Goal: Information Seeking & Learning: Check status

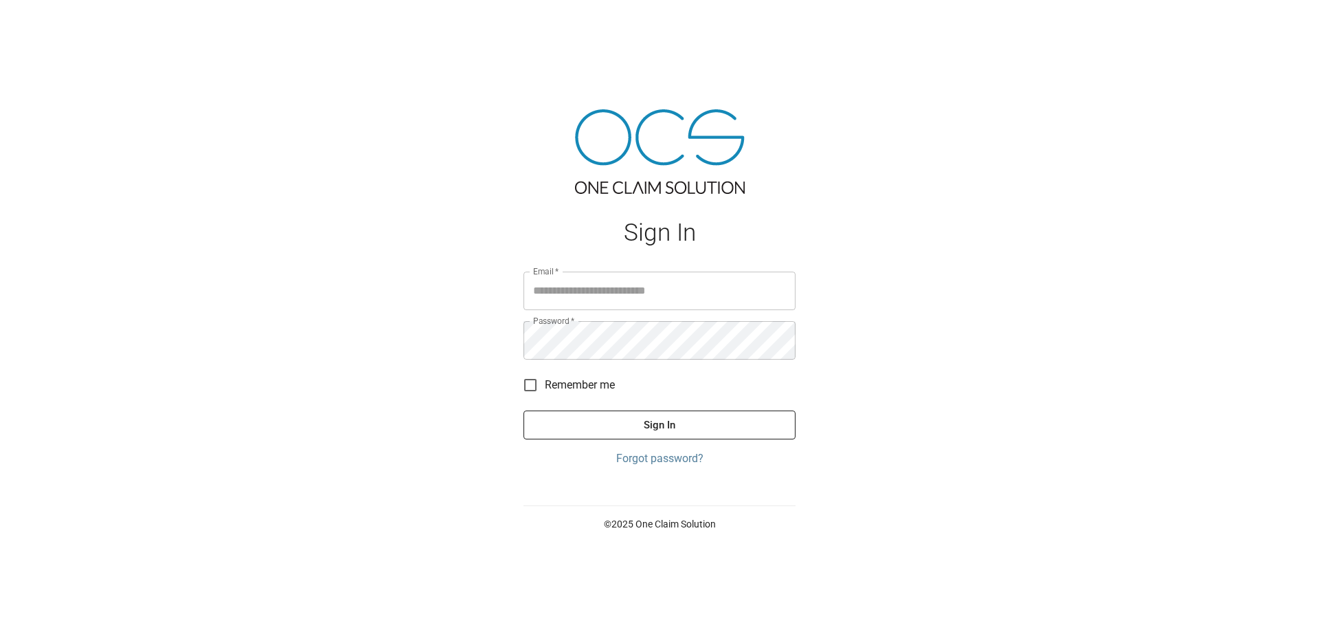
type input "**********"
click at [746, 429] on button "Sign In" at bounding box center [660, 424] width 272 height 29
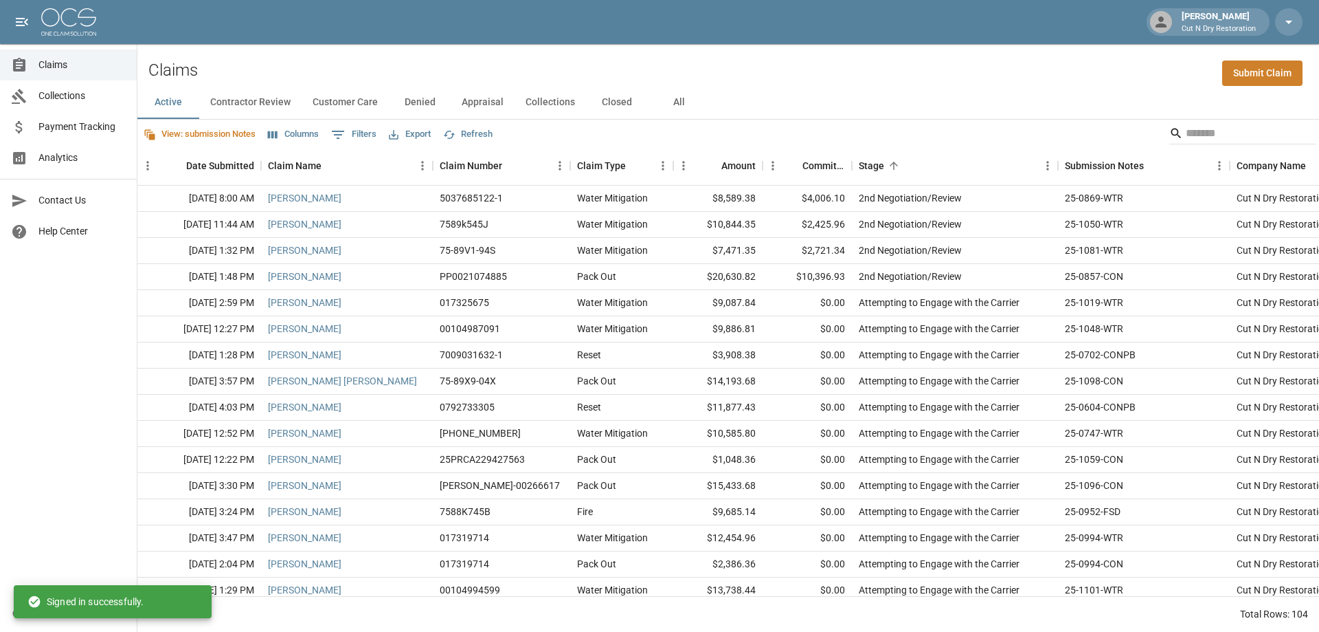
click at [681, 104] on button "All" at bounding box center [679, 102] width 62 height 33
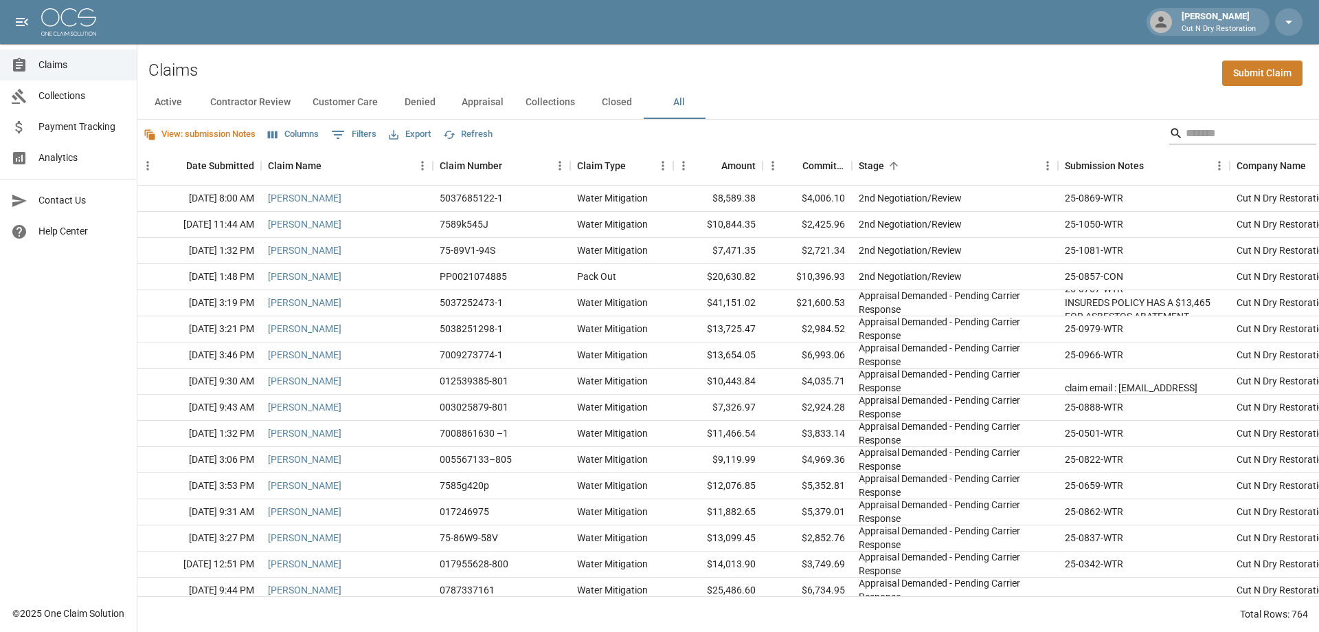
click at [1224, 131] on input "Search" at bounding box center [1241, 133] width 110 height 22
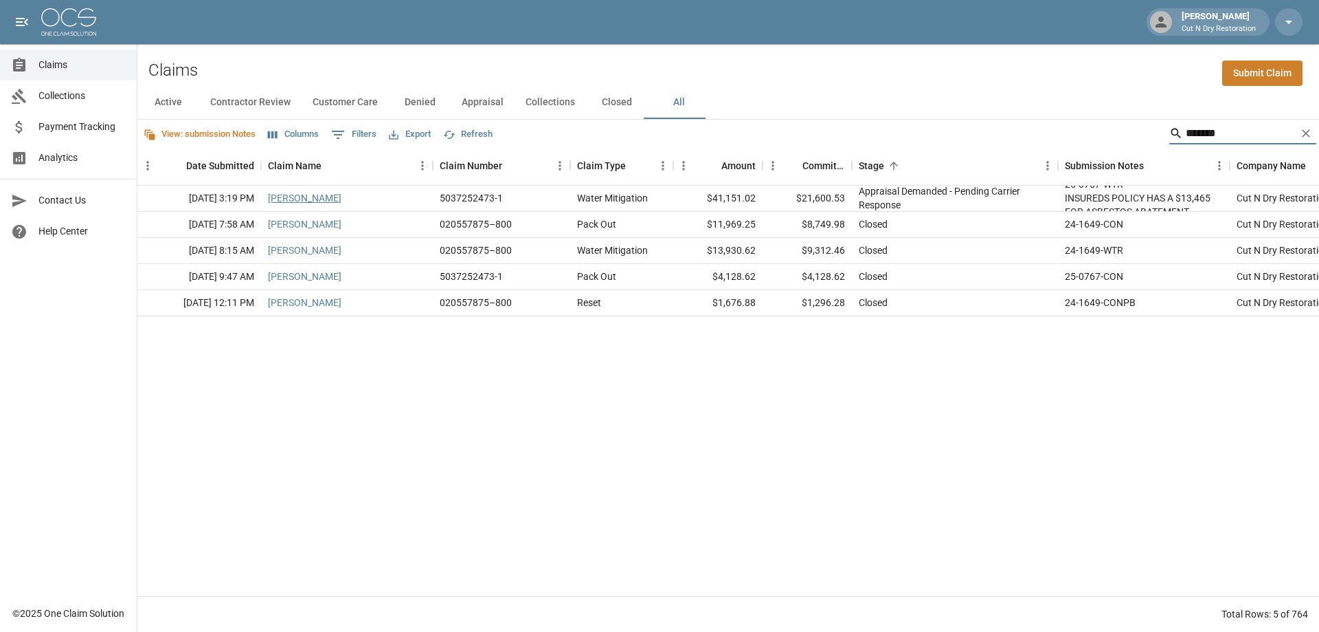
type input "*******"
click at [313, 201] on link "[PERSON_NAME]" at bounding box center [305, 198] width 74 height 14
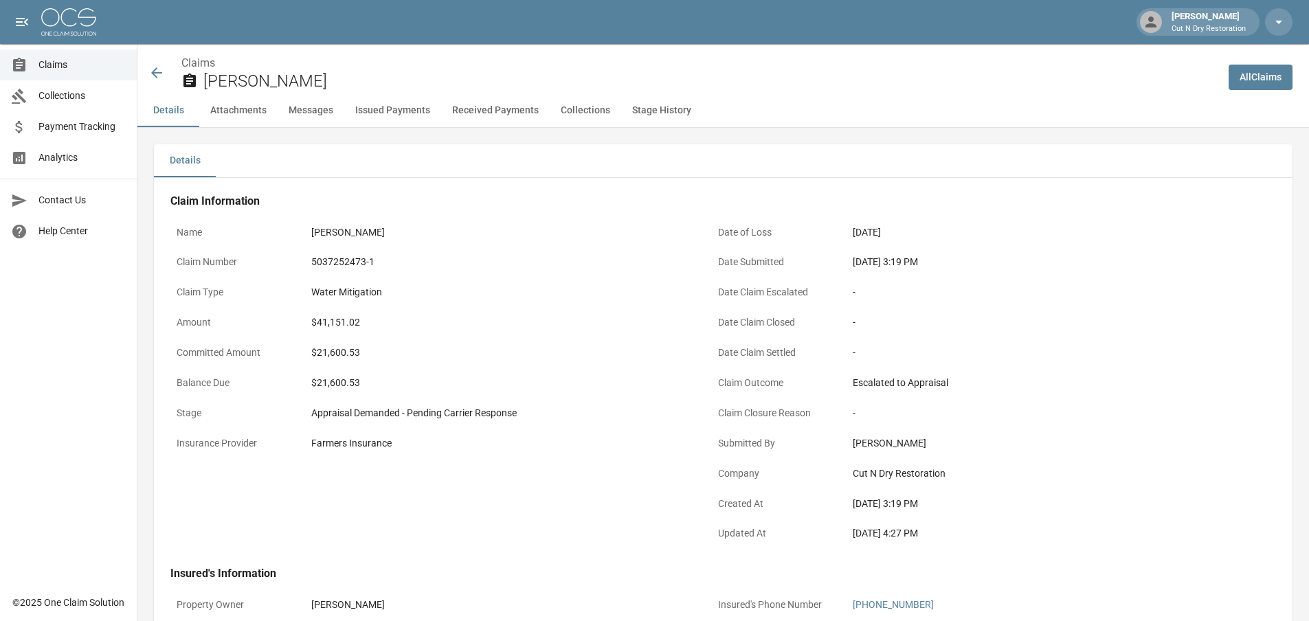
click at [65, 123] on span "Payment Tracking" at bounding box center [81, 127] width 87 height 14
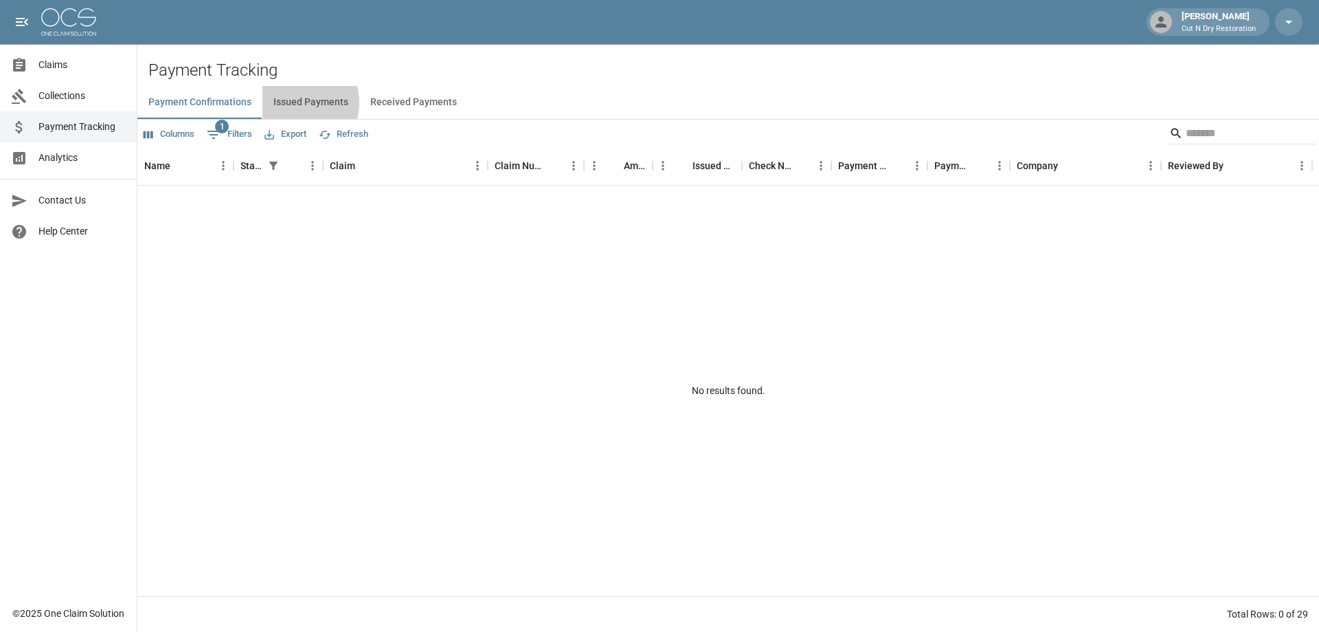
click at [288, 102] on button "Issued Payments" at bounding box center [311, 102] width 97 height 33
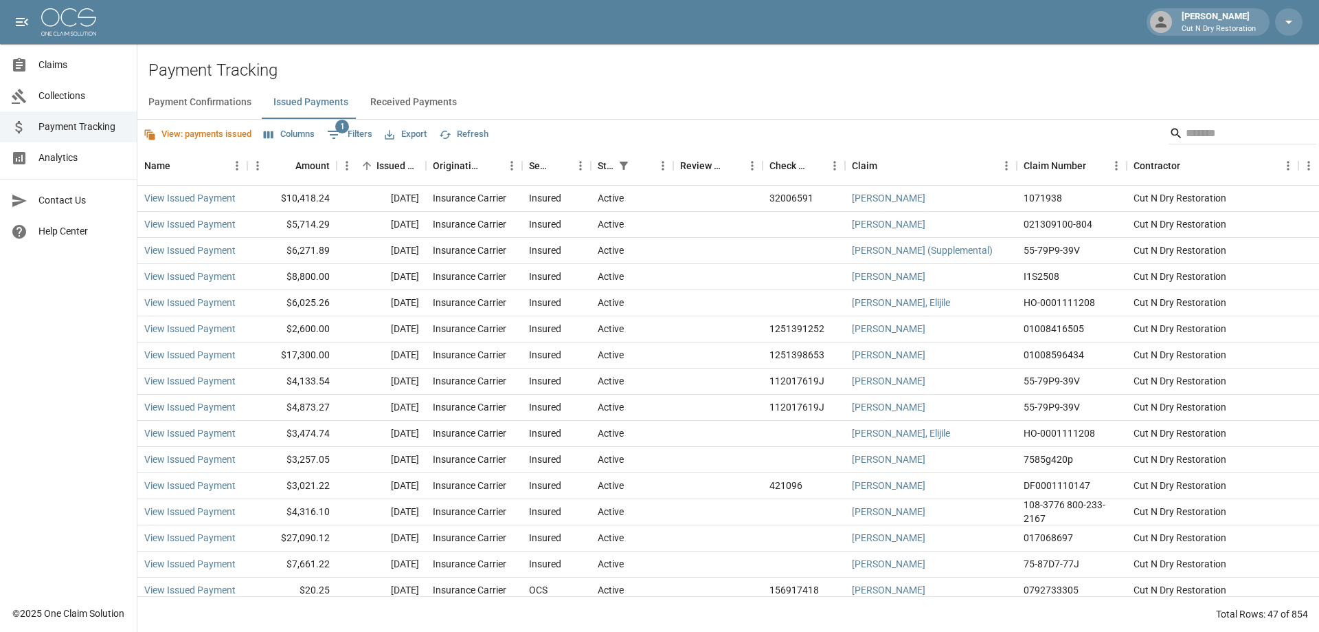
click at [217, 135] on button "View: payments issued" at bounding box center [197, 134] width 115 height 21
click at [217, 135] on div at bounding box center [659, 316] width 1319 height 632
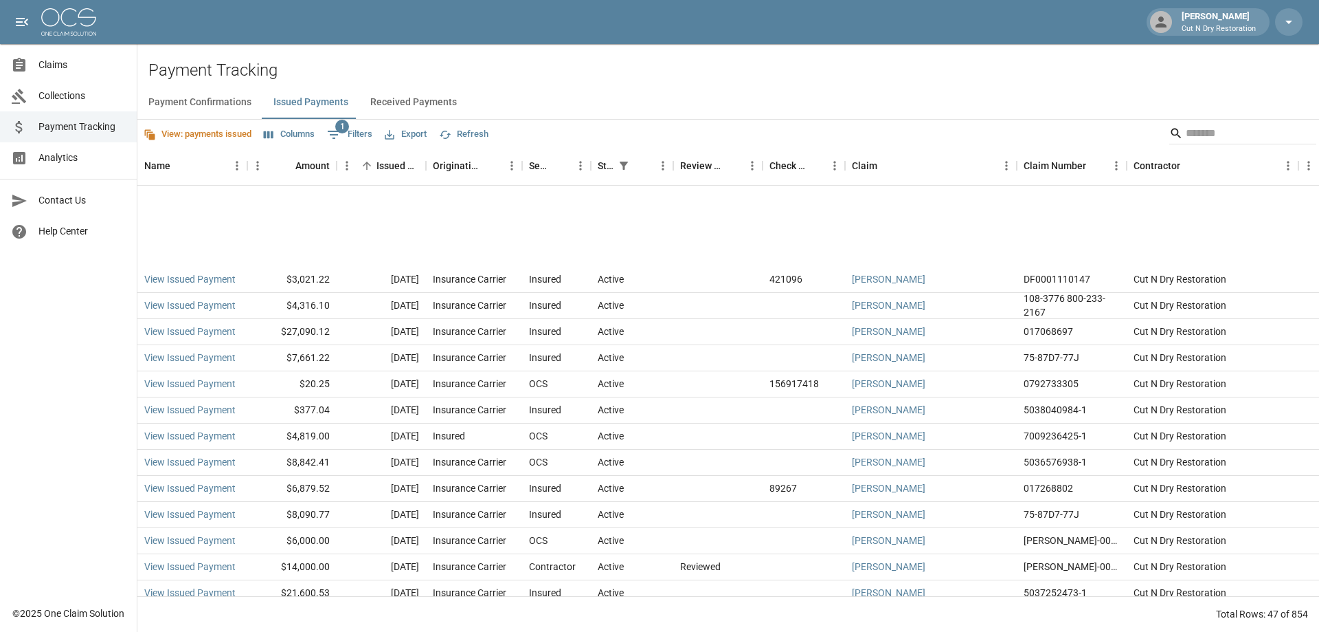
scroll to position [412, 0]
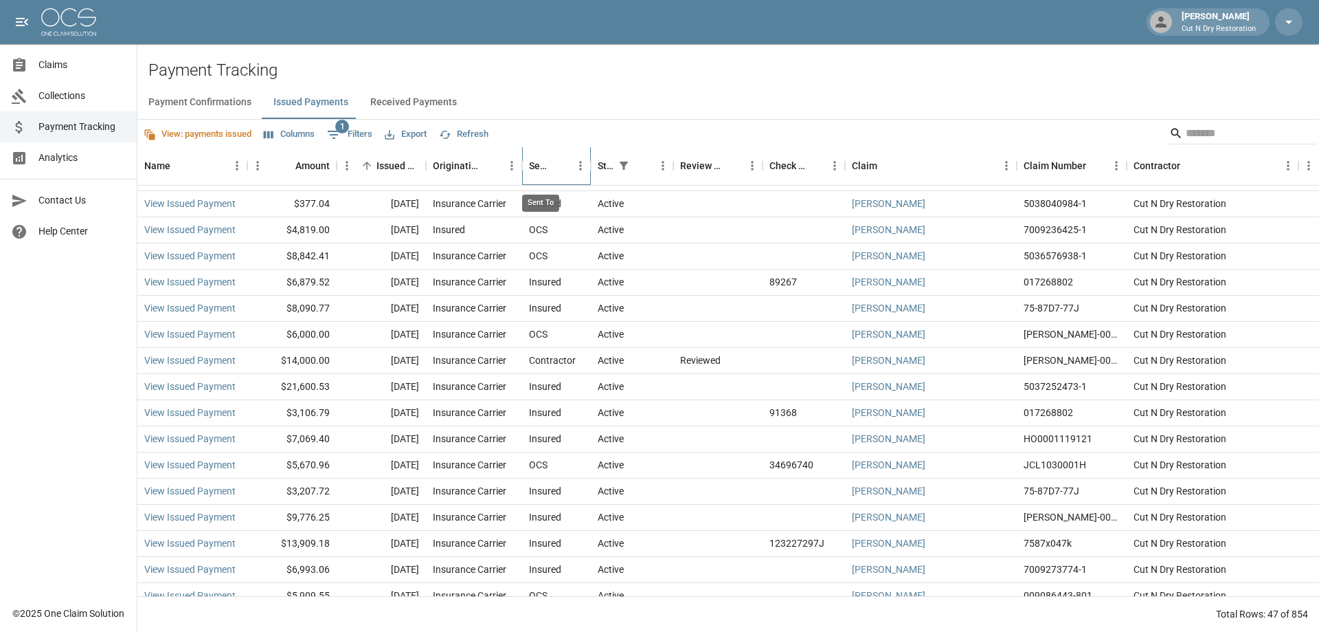
click at [541, 174] on div "Sent To" at bounding box center [540, 165] width 22 height 38
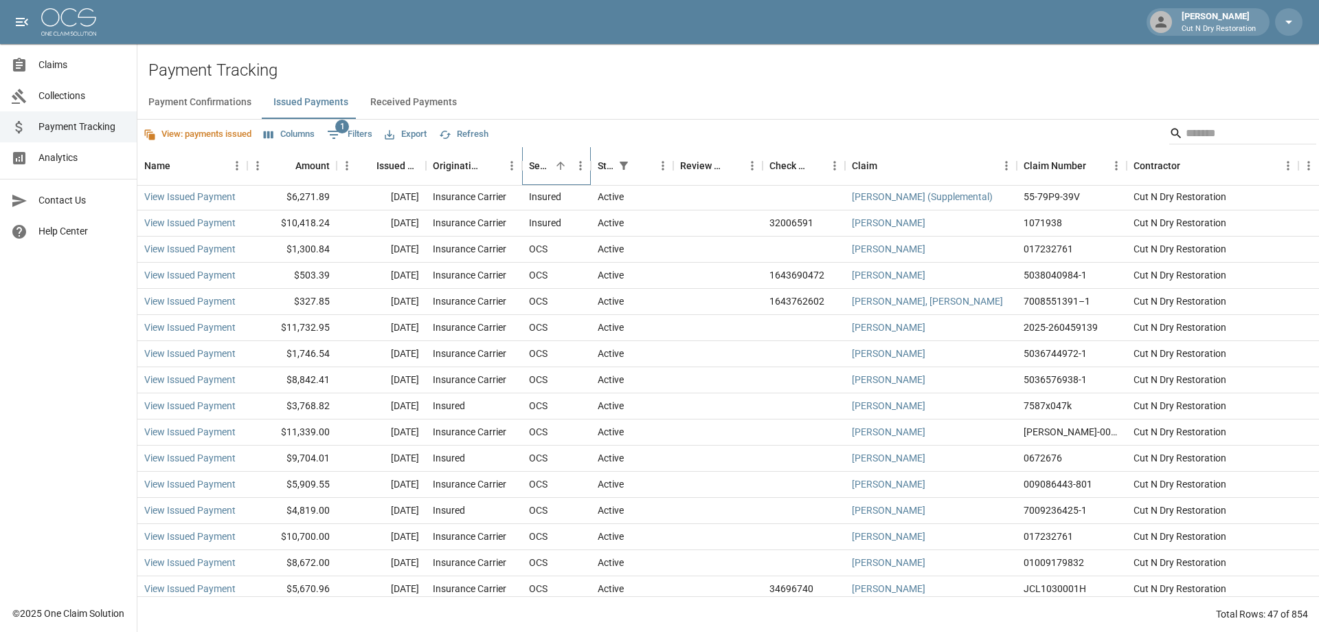
scroll to position [827, 0]
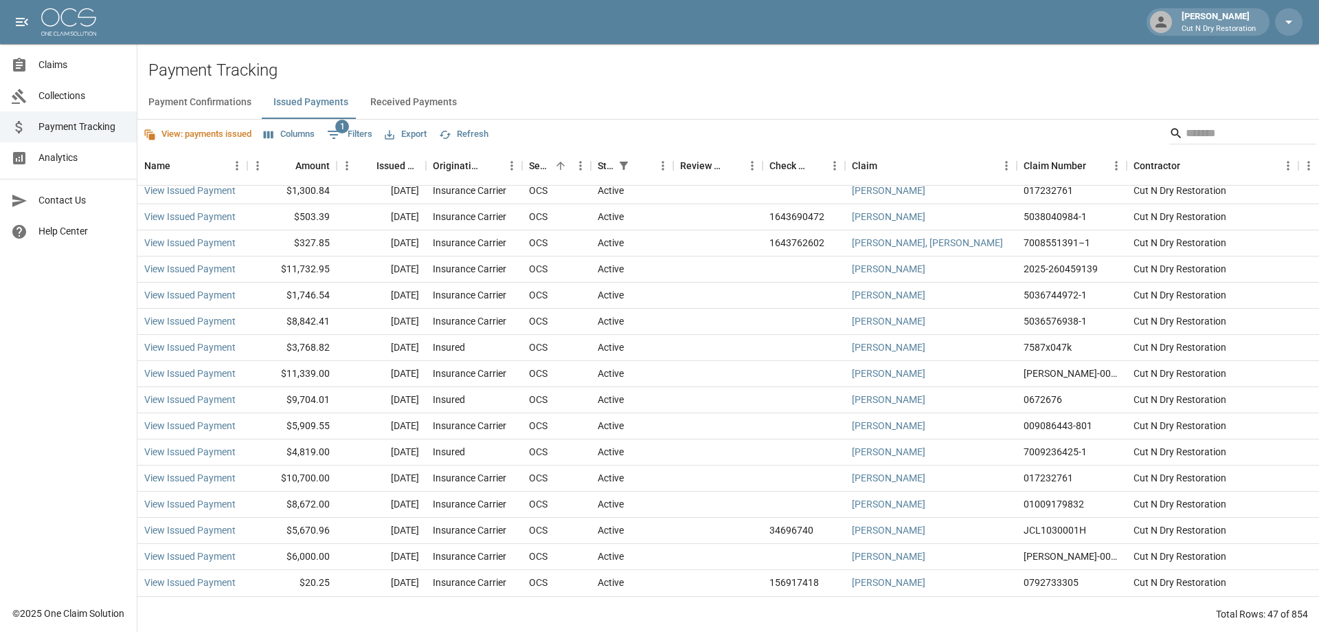
click at [639, 87] on div "Payment Confirmations Issued Payments Received Payments" at bounding box center [728, 102] width 1182 height 33
click at [89, 68] on span "Claims" at bounding box center [81, 65] width 87 height 14
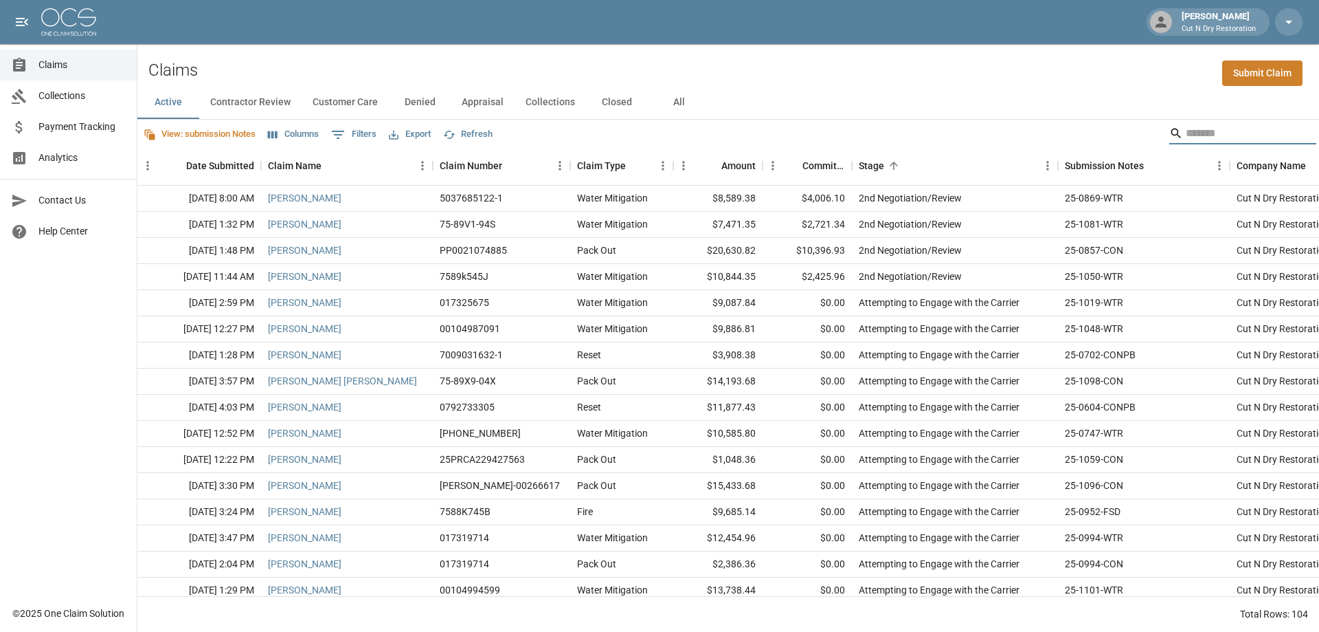
click at [1213, 135] on input "Search" at bounding box center [1241, 133] width 110 height 22
type input "*"
click at [682, 102] on button "All" at bounding box center [679, 102] width 62 height 33
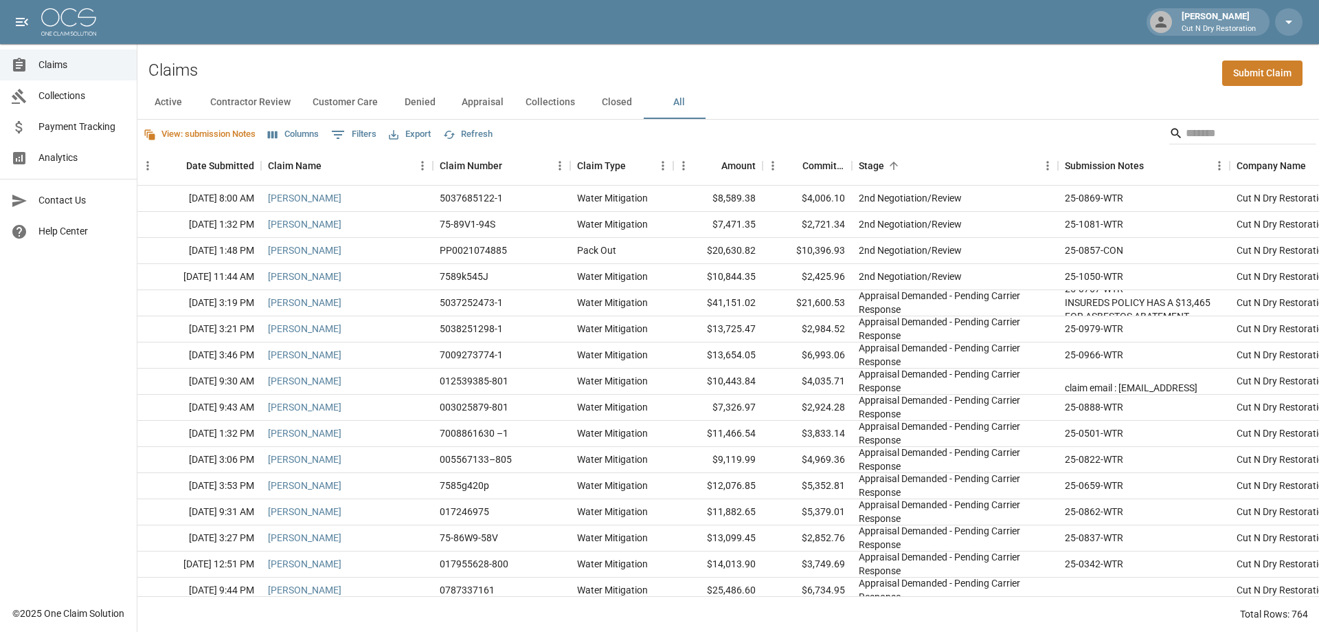
click at [674, 106] on button "All" at bounding box center [679, 102] width 62 height 33
click at [1083, 100] on div "Active Contractor Review Customer Care Denied Appraisal Collections Closed All" at bounding box center [728, 102] width 1182 height 33
click at [607, 98] on button "Closed" at bounding box center [617, 102] width 62 height 33
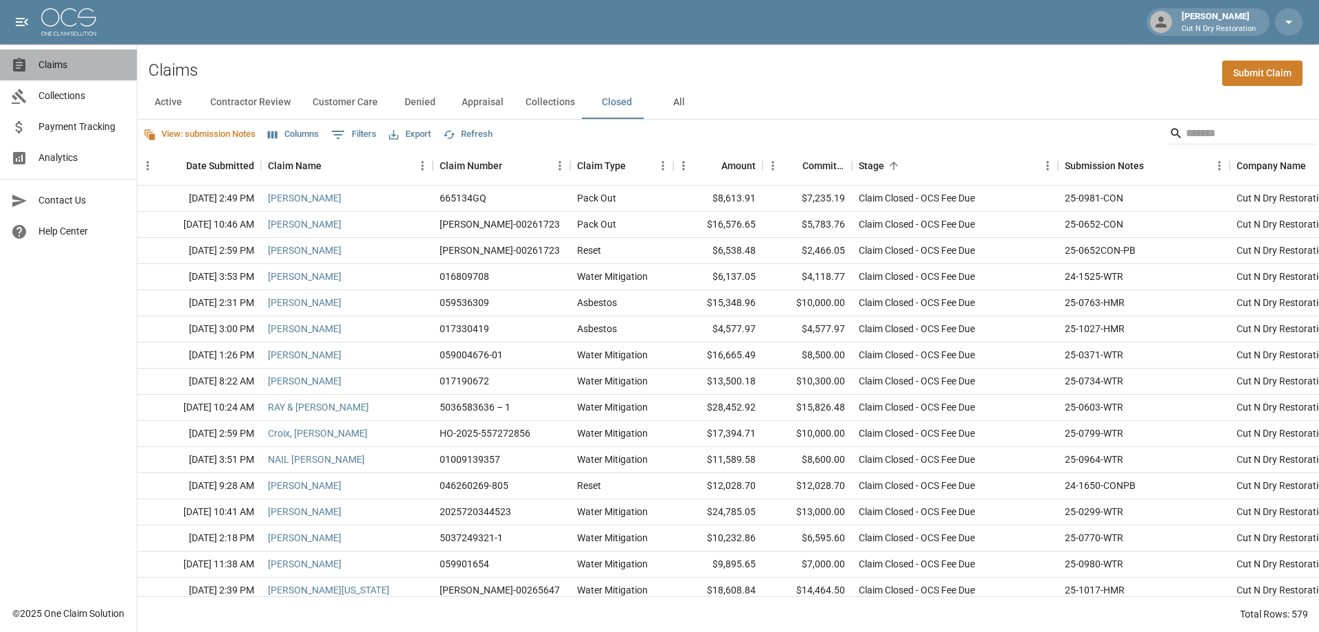
click at [76, 69] on span "Claims" at bounding box center [81, 65] width 87 height 14
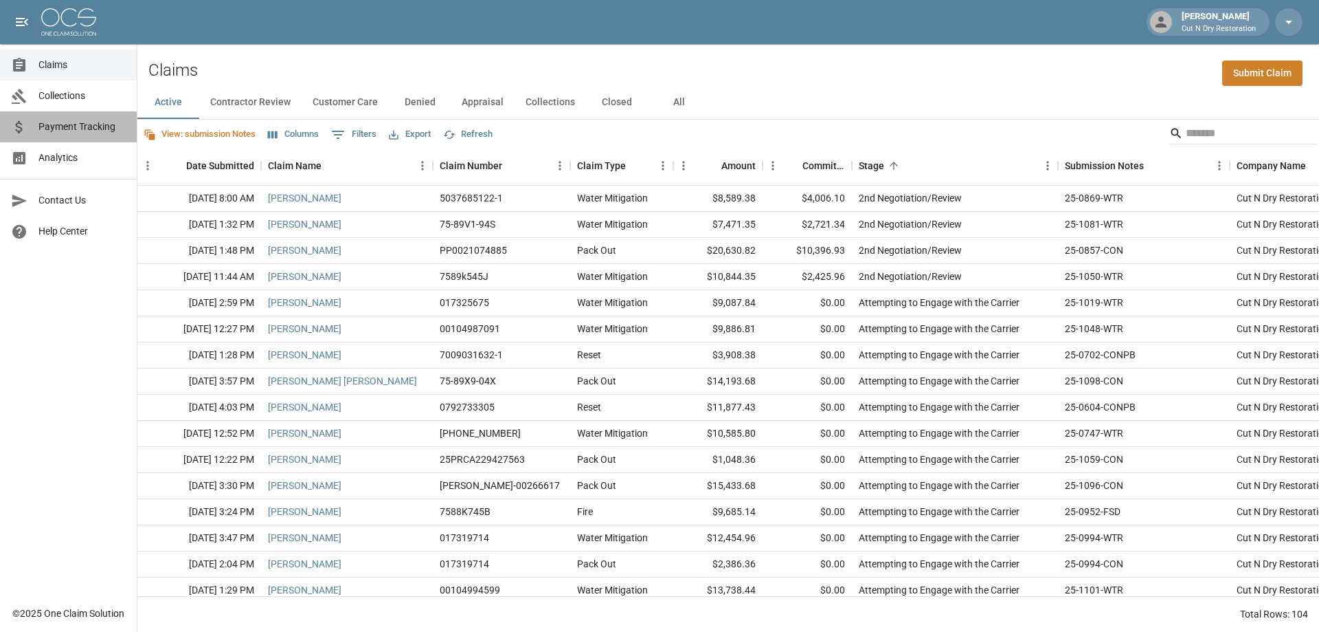
drag, startPoint x: 63, startPoint y: 123, endPoint x: 75, endPoint y: 122, distance: 12.4
click at [63, 123] on span "Payment Tracking" at bounding box center [81, 127] width 87 height 14
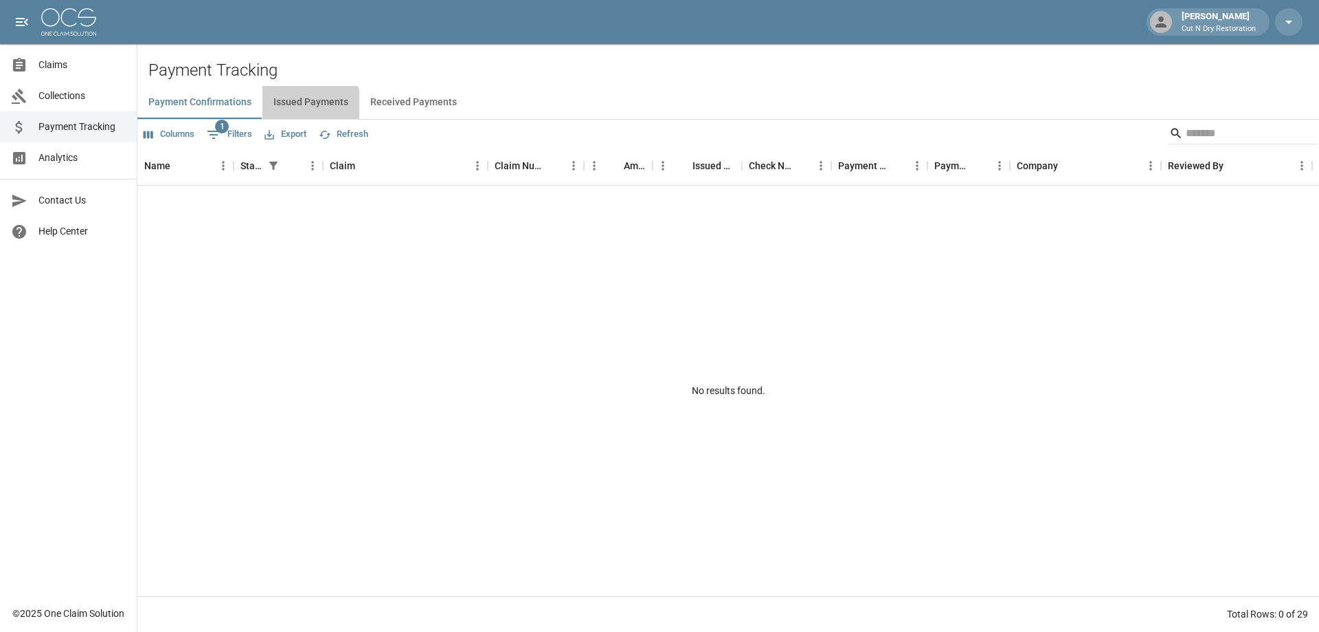
click at [304, 113] on button "Issued Payments" at bounding box center [311, 102] width 97 height 33
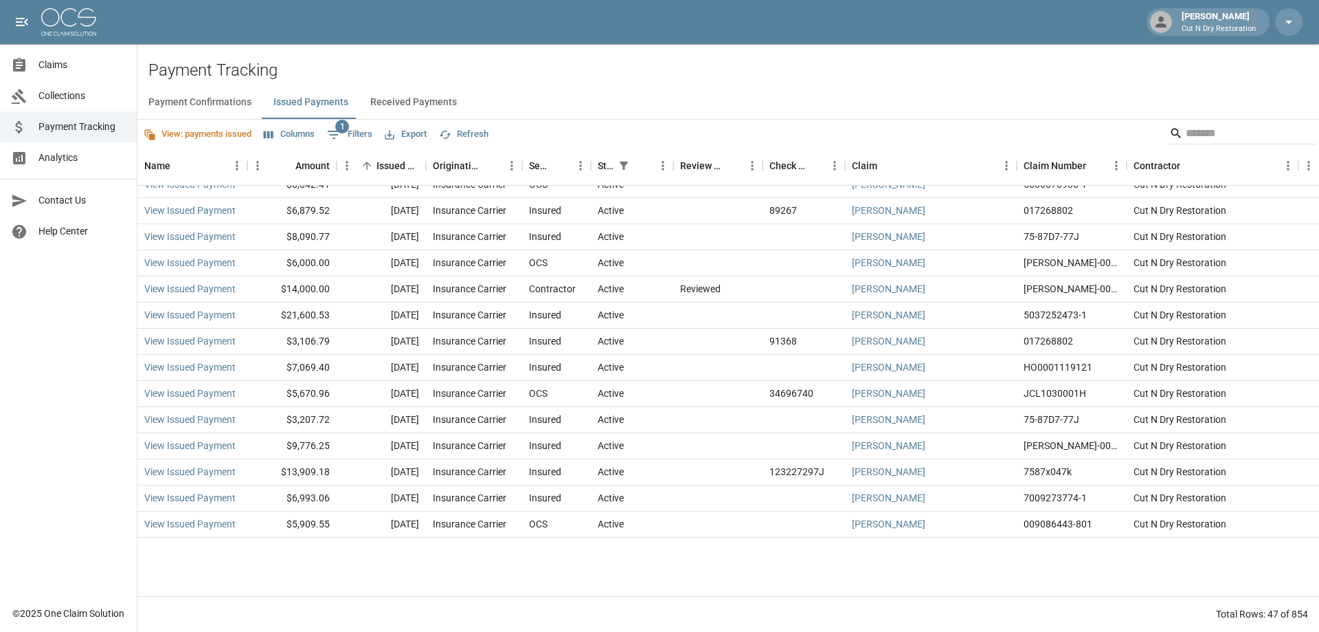
scroll to position [71, 0]
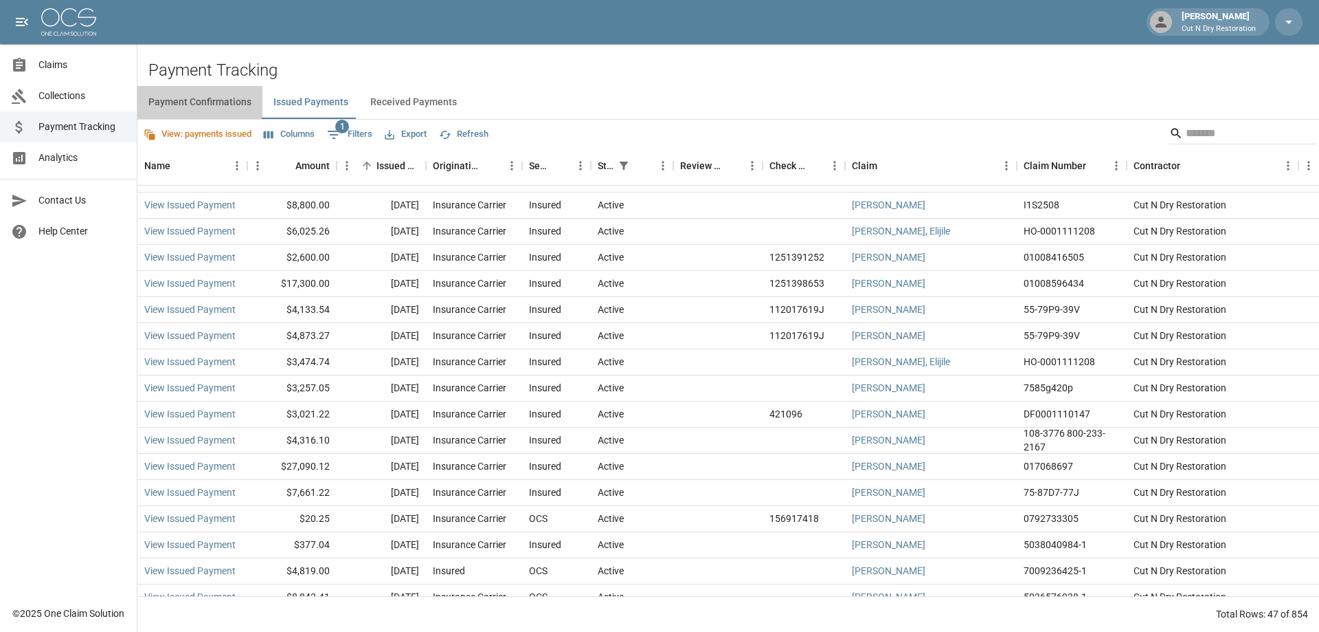
click at [218, 98] on button "Payment Confirmations" at bounding box center [199, 102] width 125 height 33
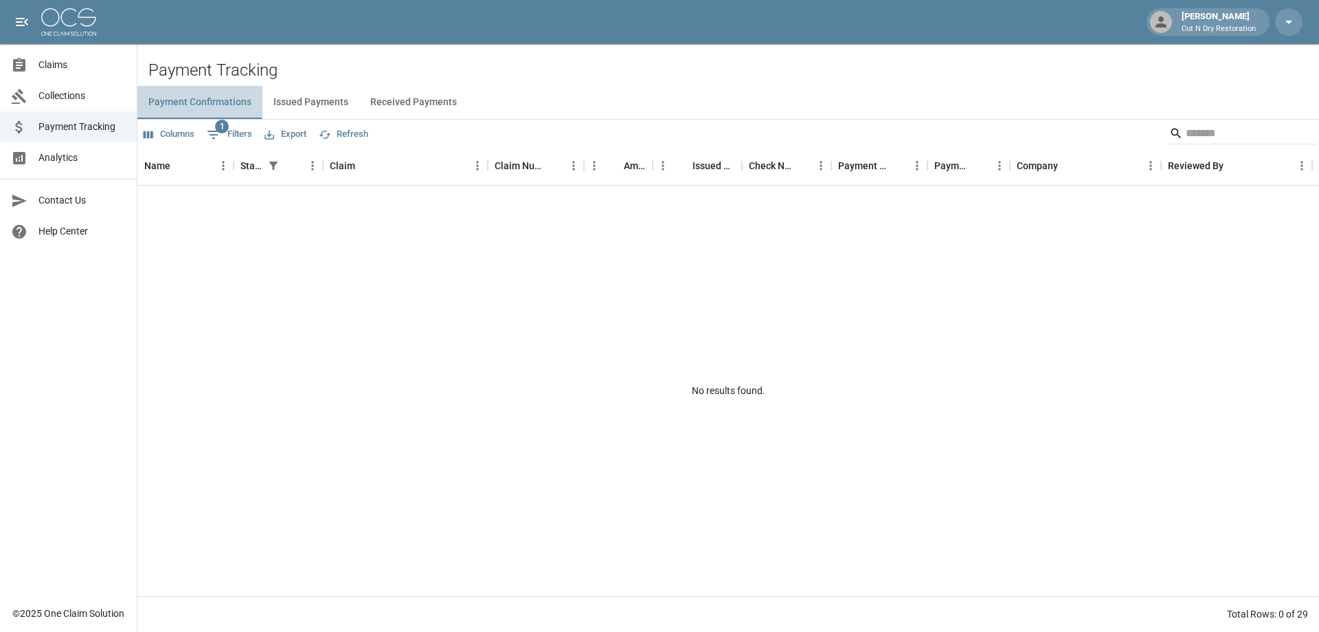
click at [224, 107] on button "Payment Confirmations" at bounding box center [199, 102] width 125 height 33
click at [305, 104] on button "Issued Payments" at bounding box center [311, 102] width 97 height 33
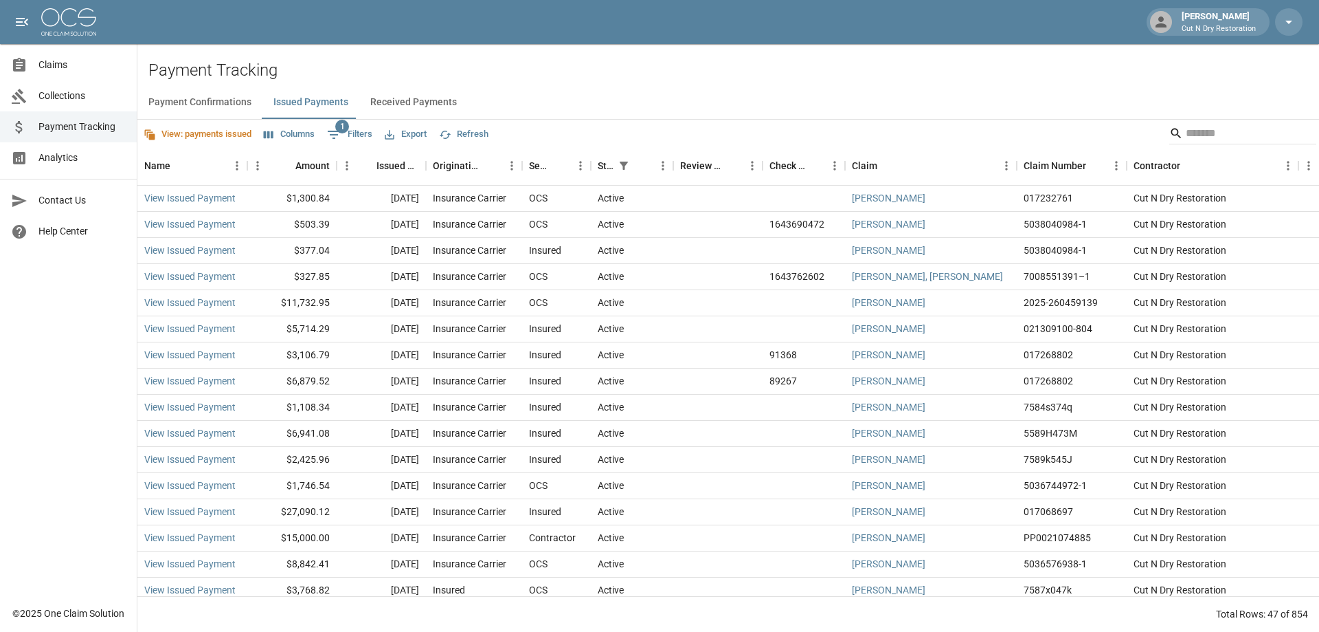
click at [114, 122] on span "Payment Tracking" at bounding box center [81, 127] width 87 height 14
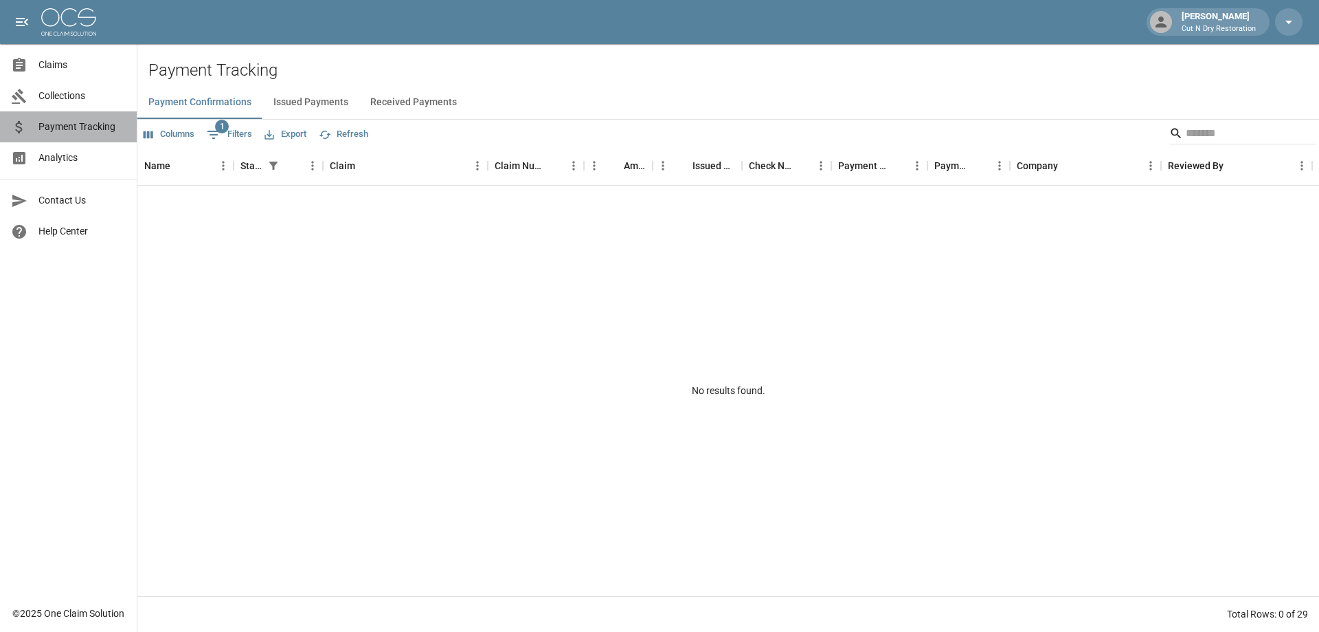
click at [81, 132] on span "Payment Tracking" at bounding box center [81, 127] width 87 height 14
click at [301, 110] on button "Issued Payments" at bounding box center [311, 102] width 97 height 33
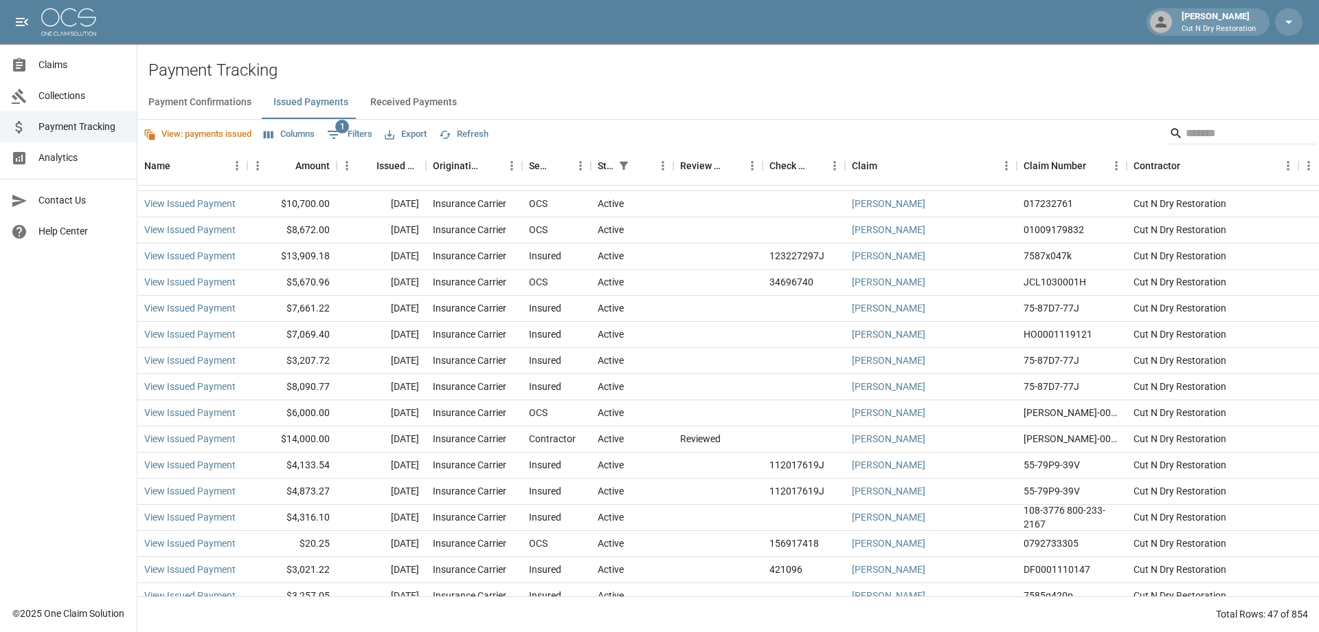
scroll to position [553, 0]
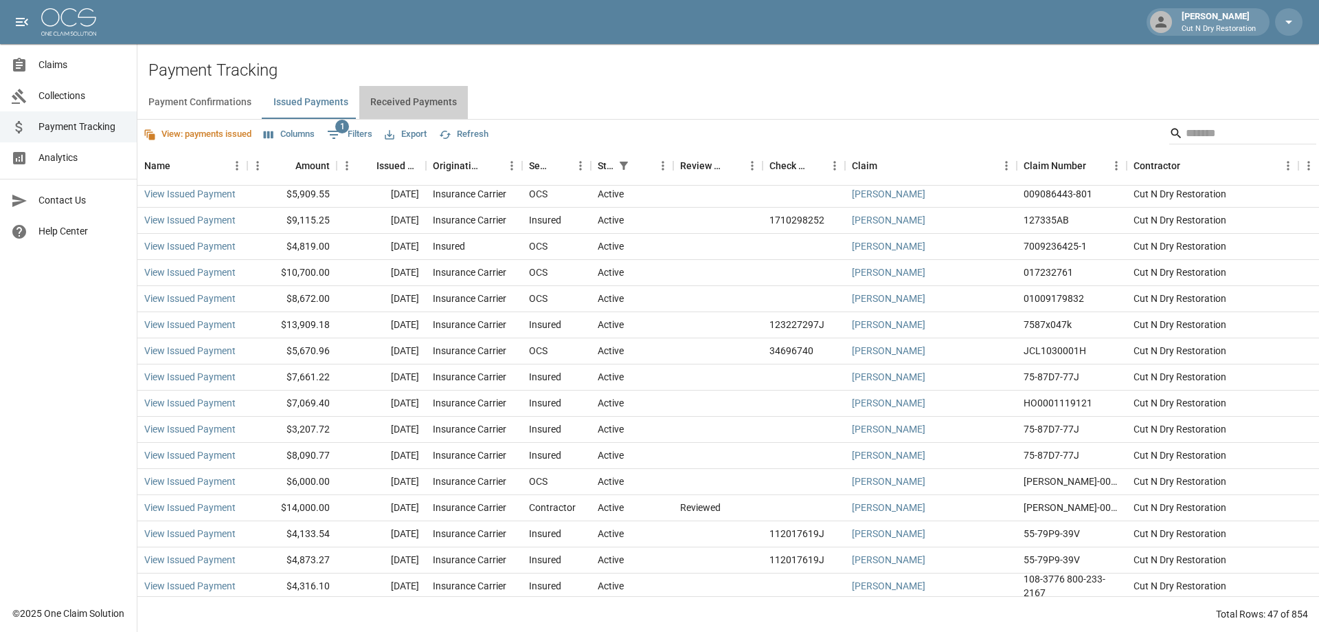
click at [429, 104] on button "Received Payments" at bounding box center [413, 102] width 109 height 33
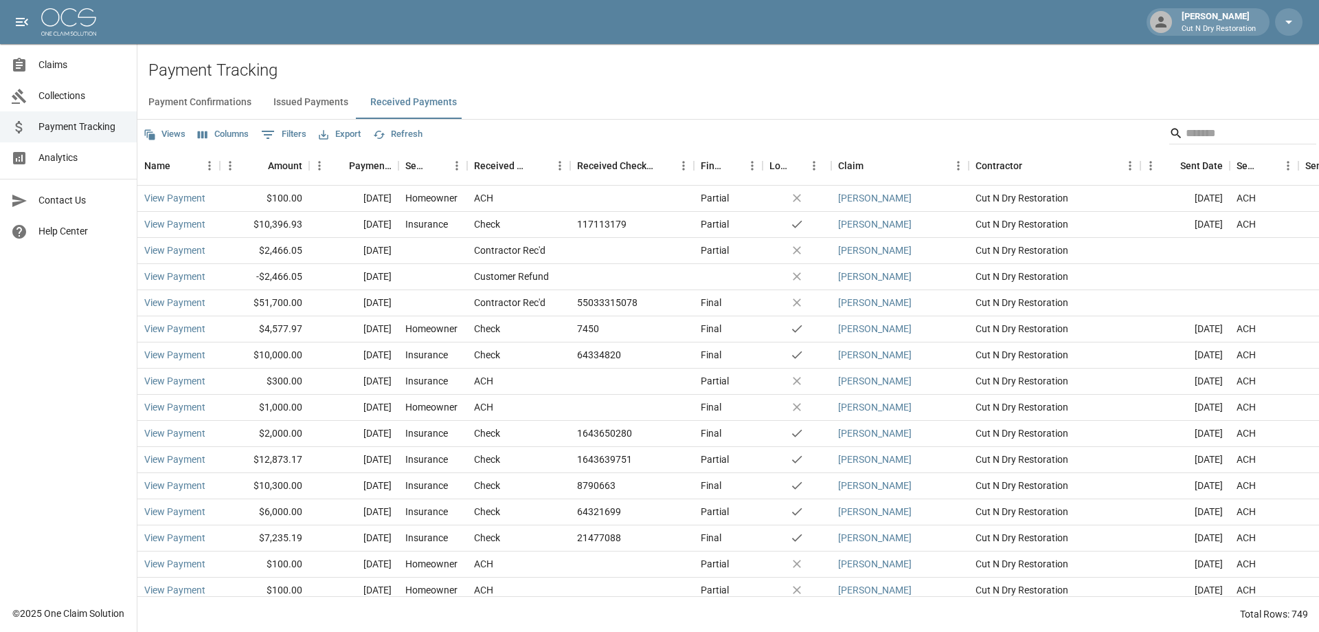
click at [52, 69] on span "Claims" at bounding box center [81, 65] width 87 height 14
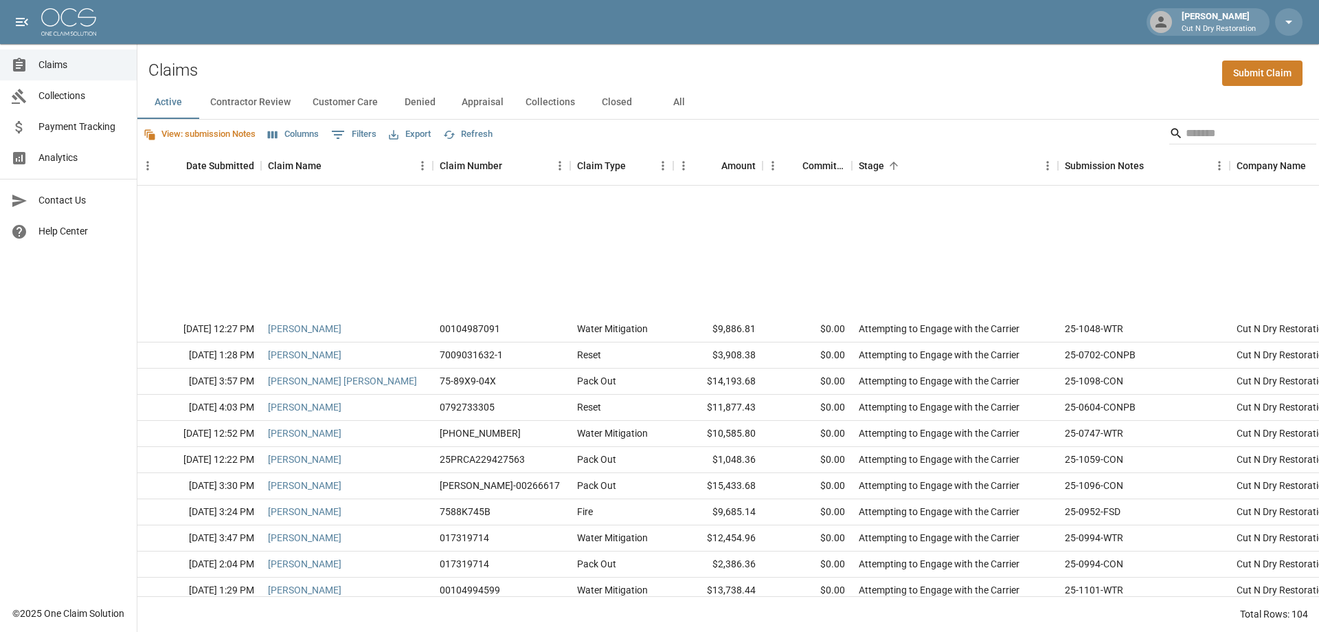
scroll to position [206, 0]
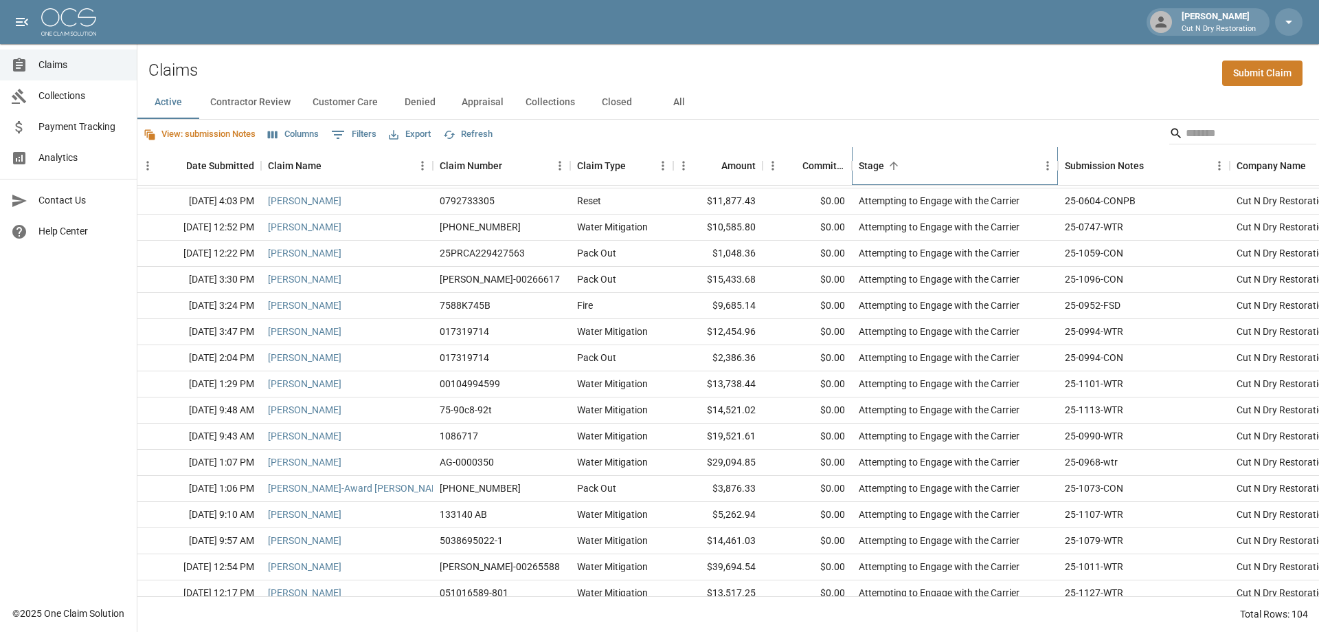
click at [928, 168] on div "Stage" at bounding box center [948, 165] width 179 height 38
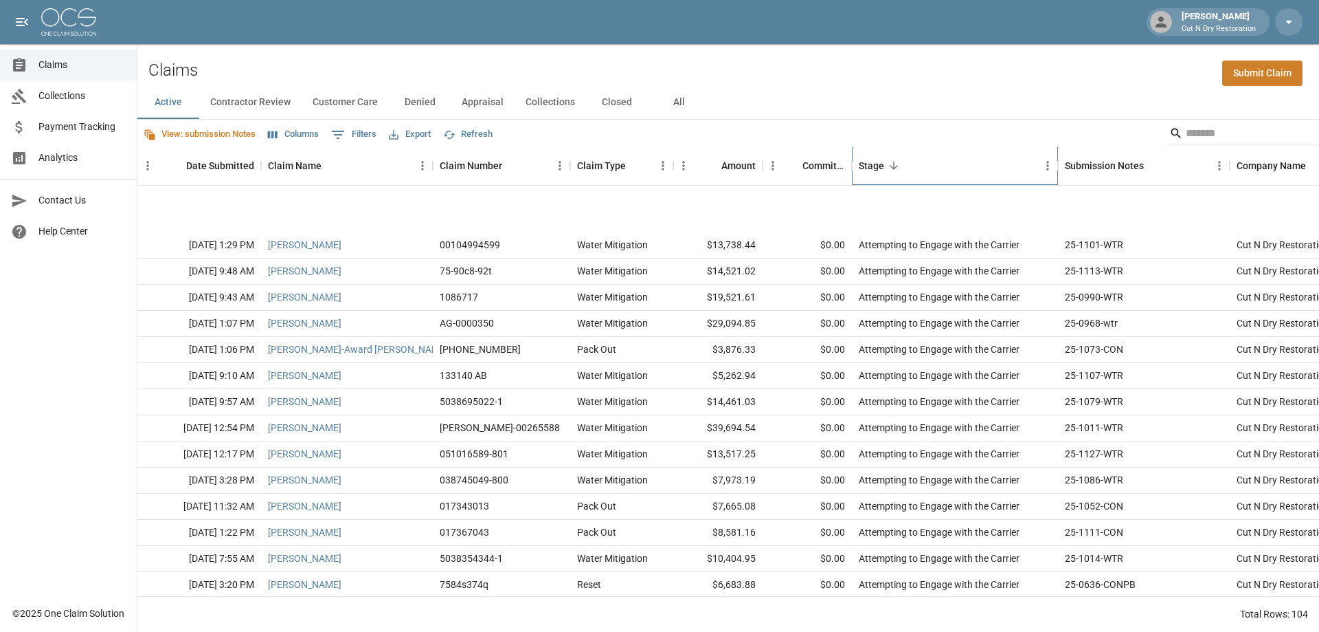
scroll to position [2316, 0]
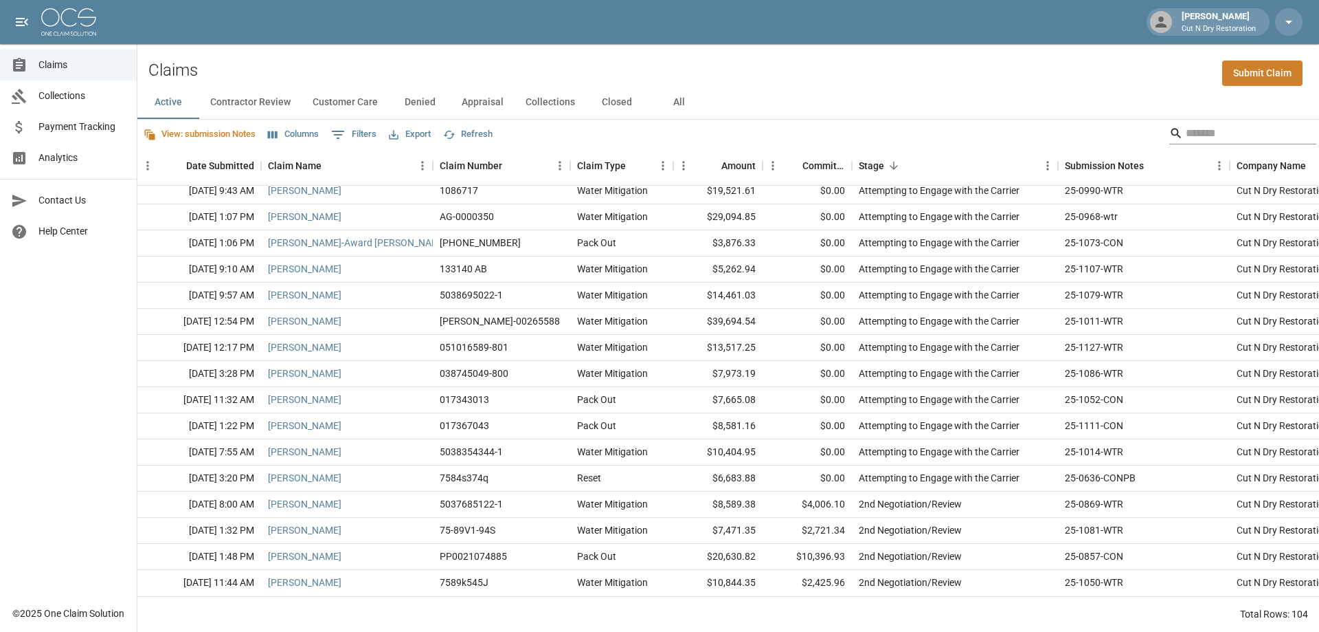
click at [1186, 140] on input "Search" at bounding box center [1241, 133] width 110 height 22
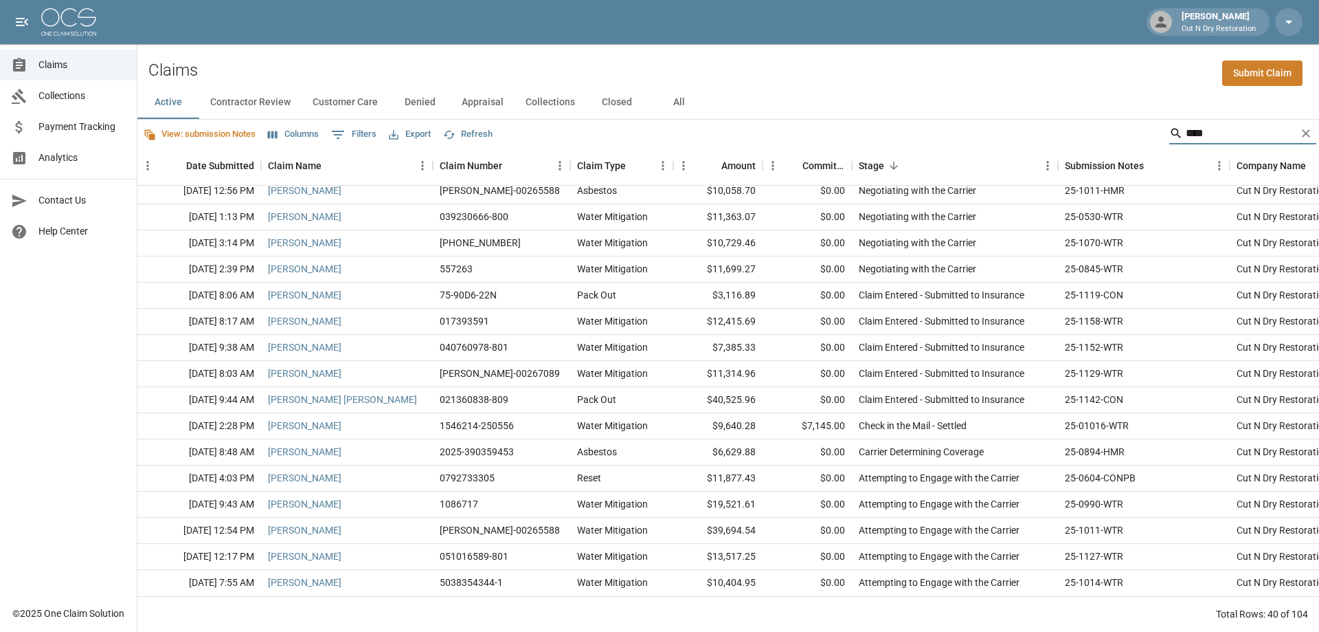
scroll to position [0, 0]
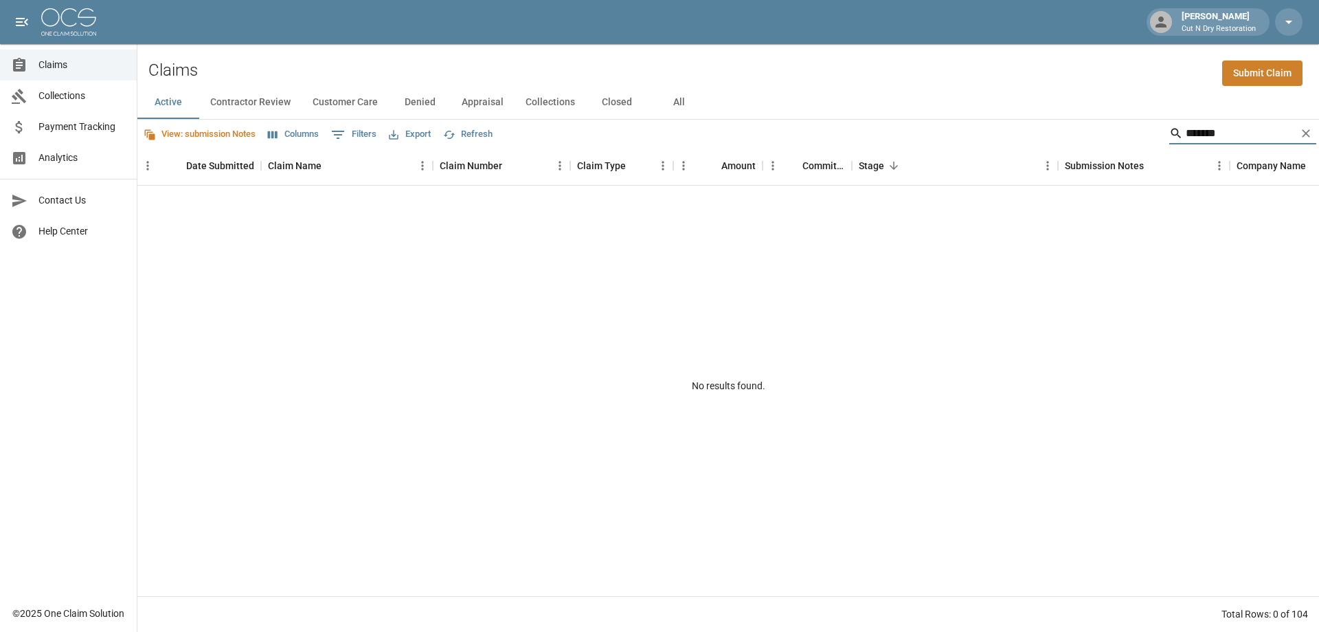
type input "*******"
click at [678, 98] on button "All" at bounding box center [679, 102] width 62 height 33
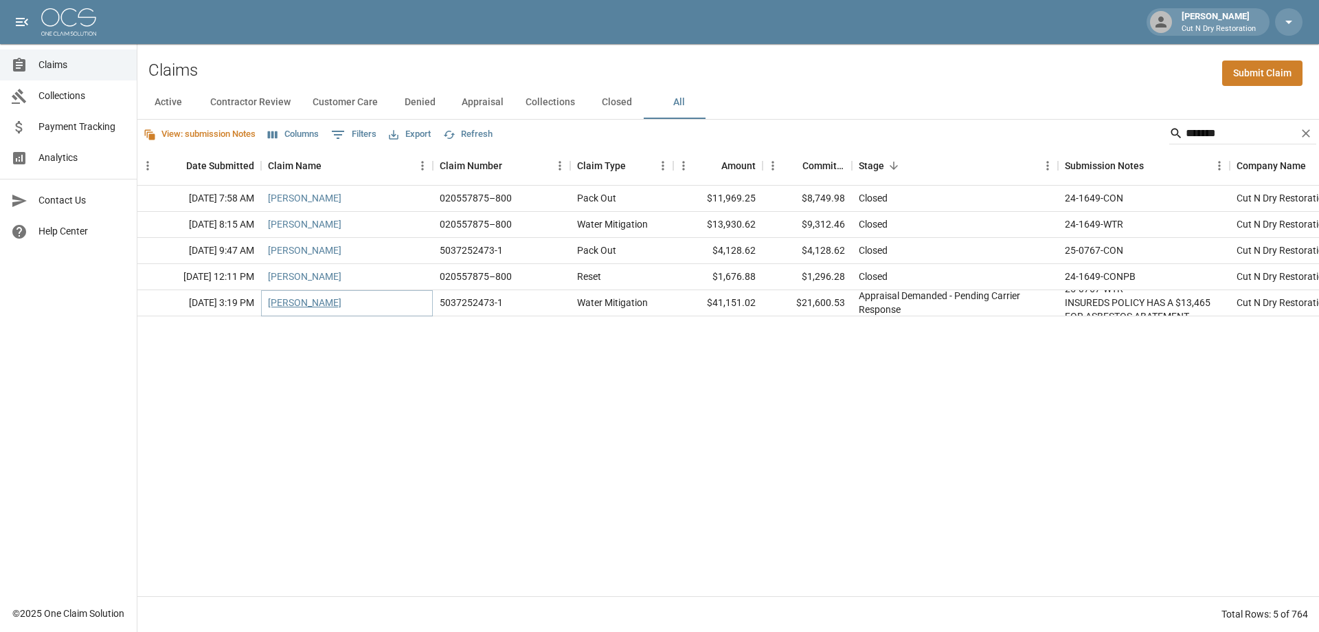
click at [307, 306] on link "[PERSON_NAME]" at bounding box center [305, 303] width 74 height 14
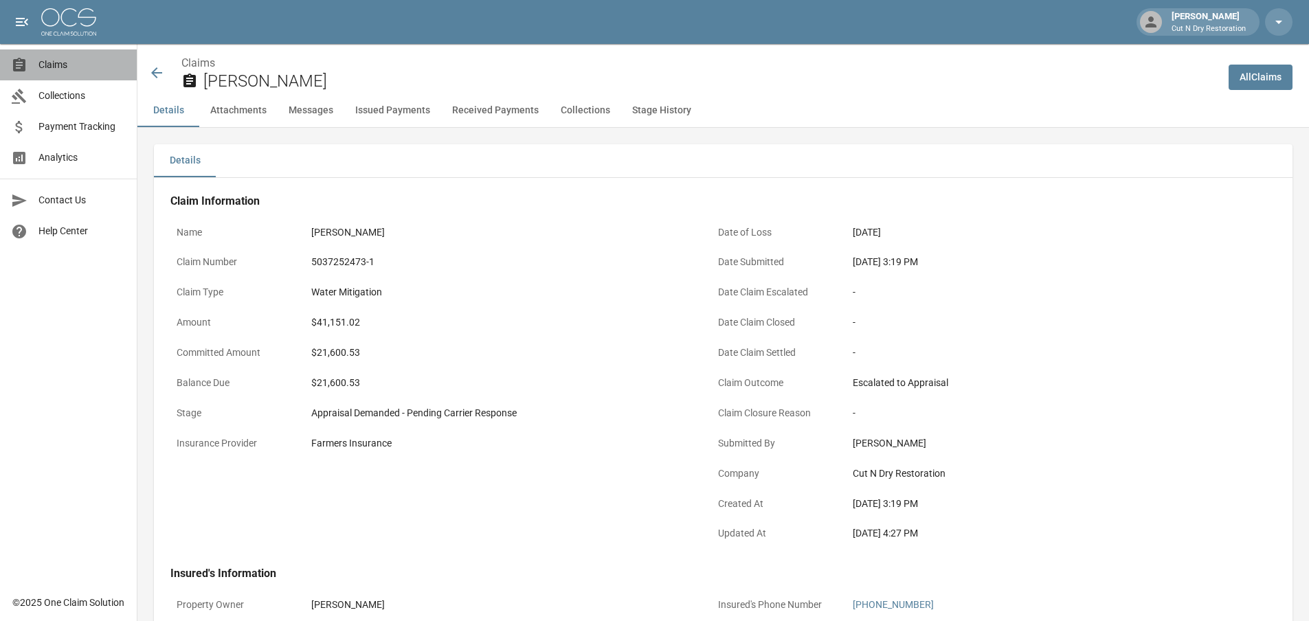
click at [65, 63] on span "Claims" at bounding box center [81, 65] width 87 height 14
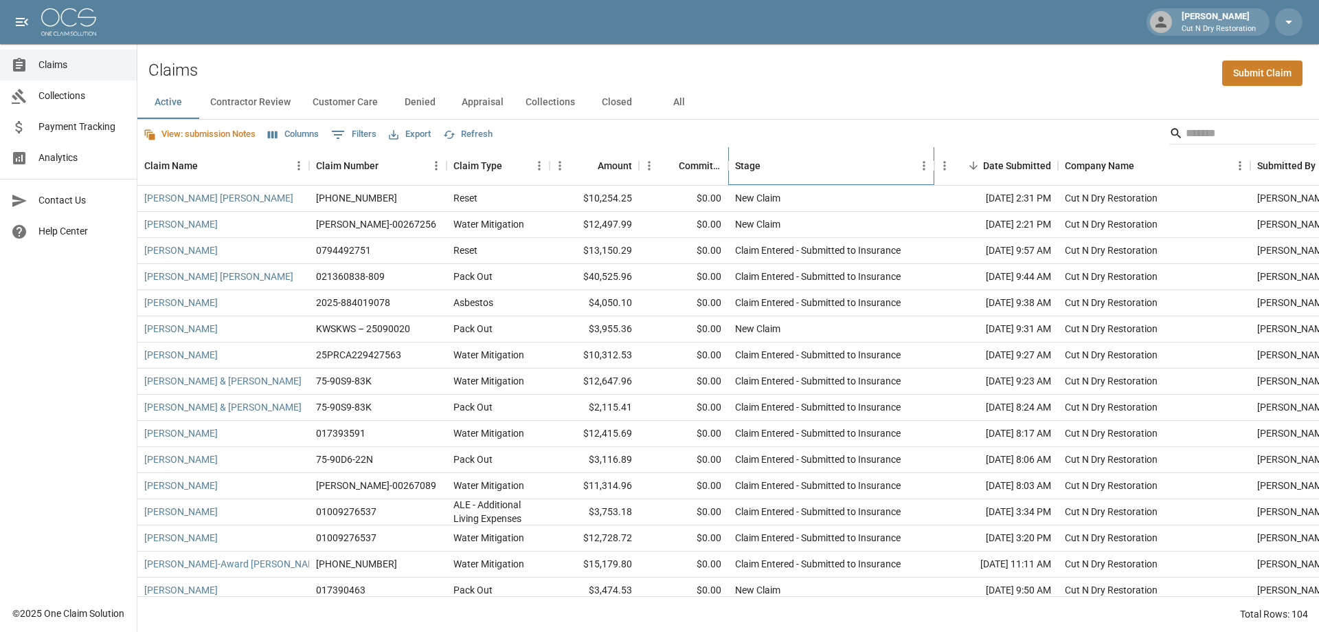
click at [806, 164] on div "Stage" at bounding box center [824, 165] width 179 height 38
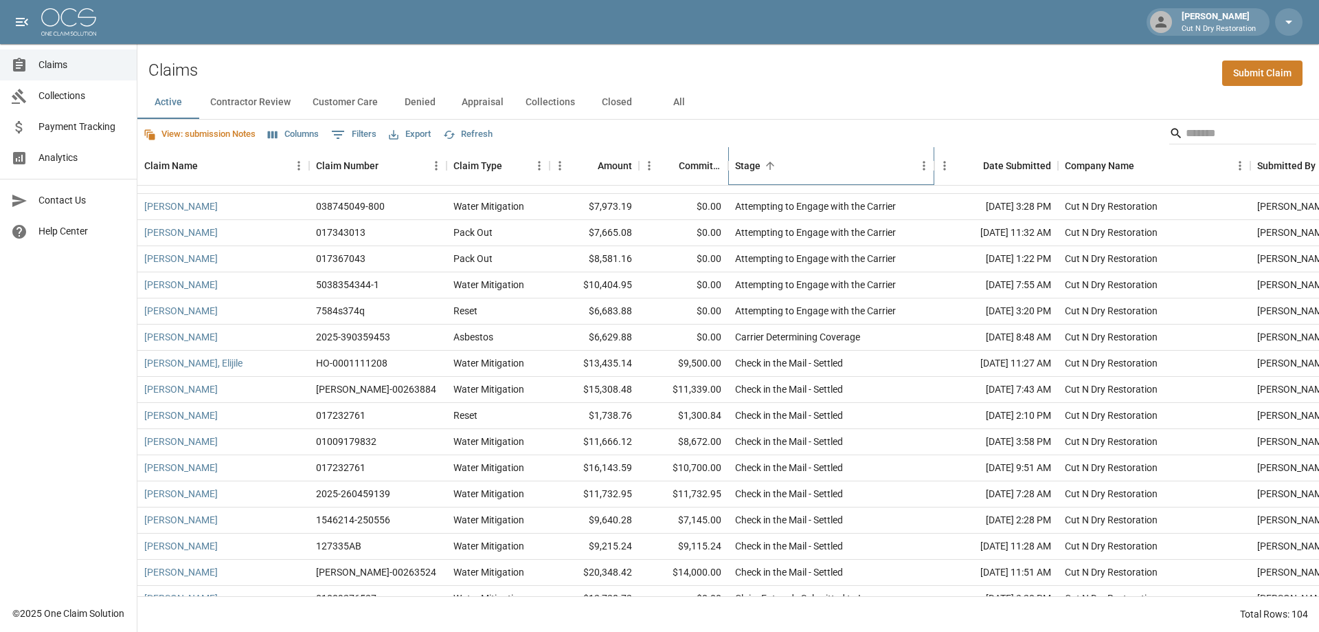
scroll to position [687, 0]
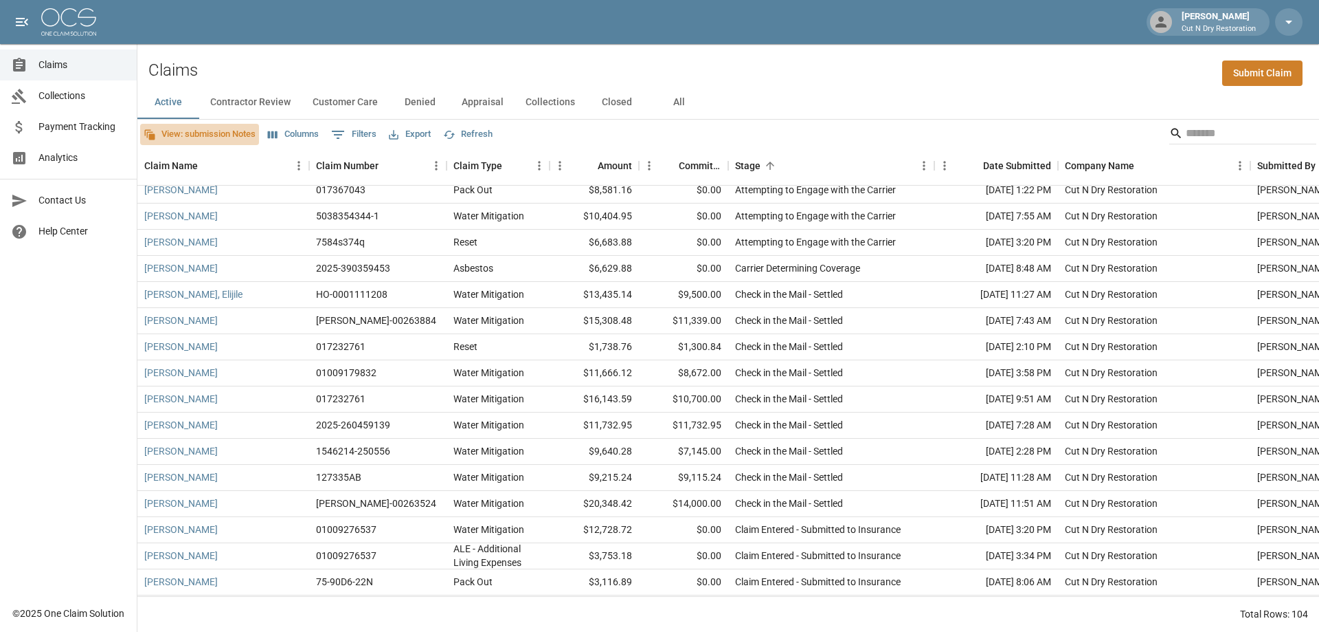
click at [222, 135] on button "View: submission Notes" at bounding box center [199, 134] width 119 height 21
click at [193, 249] on span "submission Notes" at bounding box center [214, 250] width 76 height 14
click at [194, 140] on button "View: submission Notes" at bounding box center [199, 134] width 119 height 21
click at [192, 243] on span "submission Notes" at bounding box center [214, 250] width 76 height 14
click at [199, 141] on button "View: submission Notes" at bounding box center [199, 134] width 119 height 21
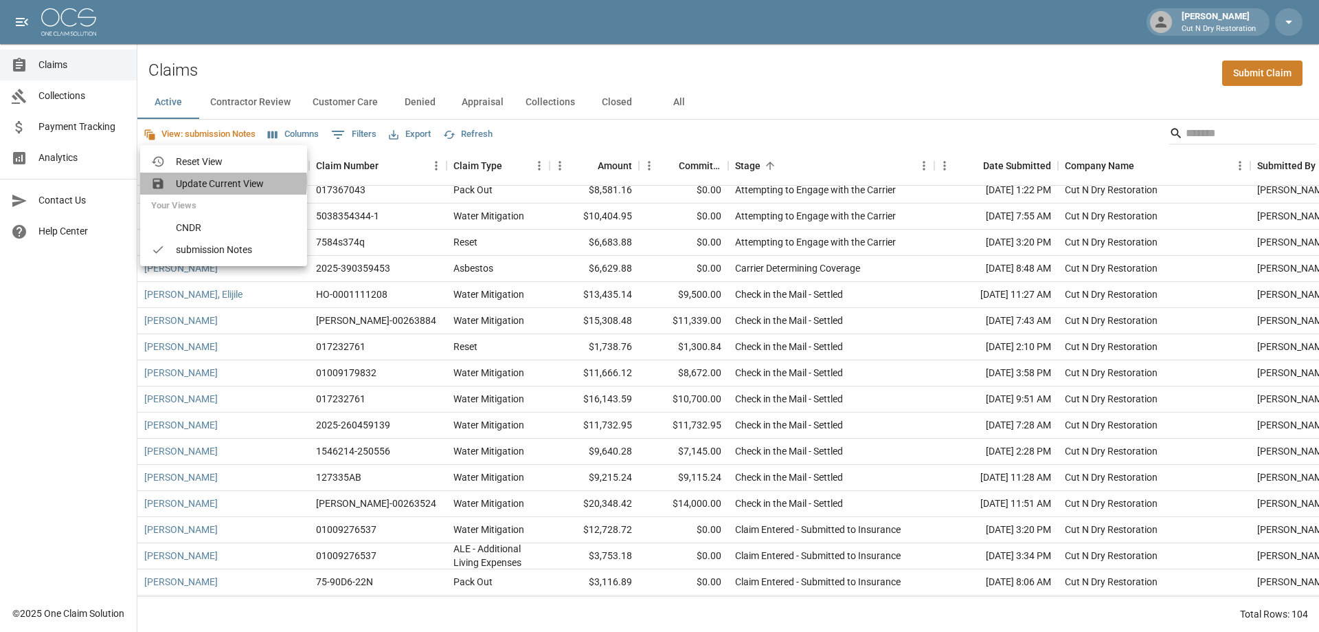
click at [202, 181] on span "Update Current View" at bounding box center [236, 184] width 120 height 14
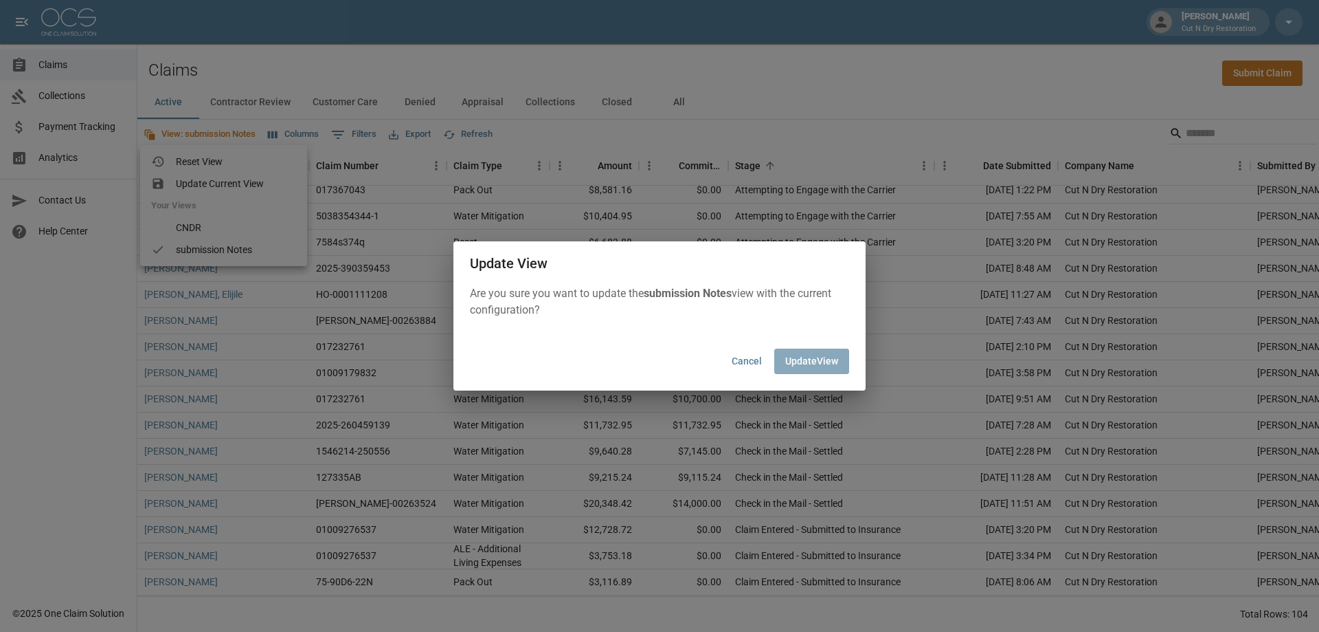
click at [814, 359] on button "Update View" at bounding box center [812, 360] width 75 height 25
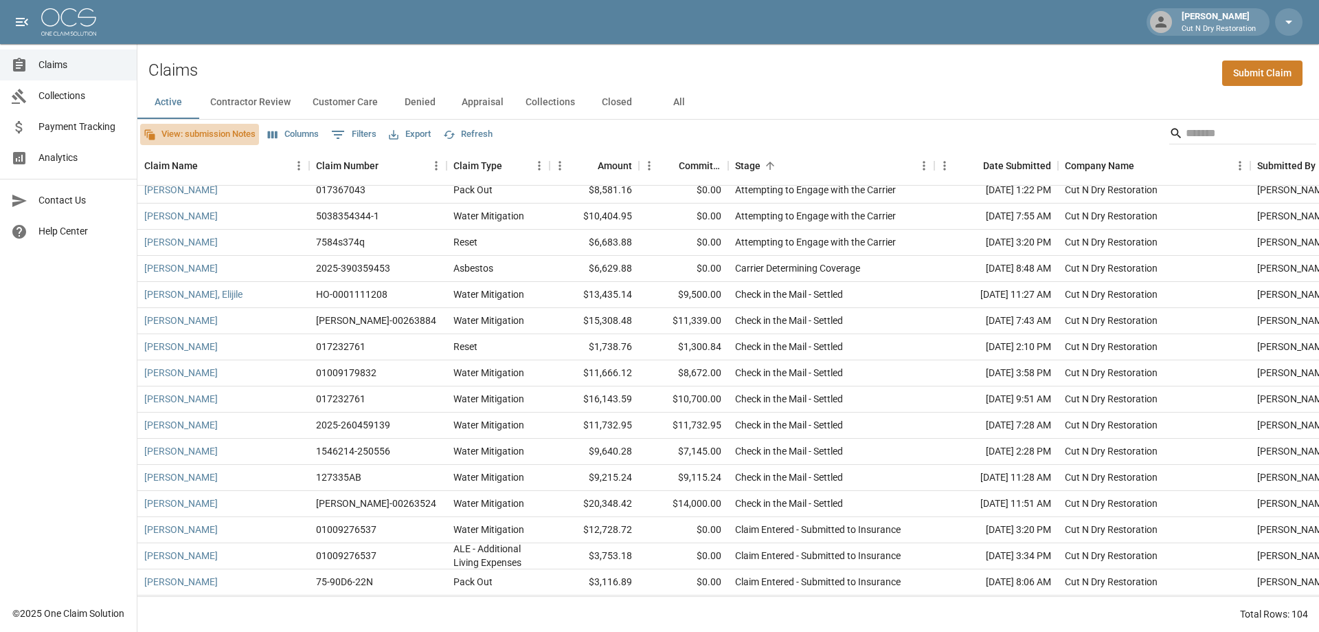
click at [219, 130] on button "View: submission Notes" at bounding box center [199, 134] width 119 height 21
click at [197, 227] on span "CNDR" at bounding box center [214, 228] width 76 height 14
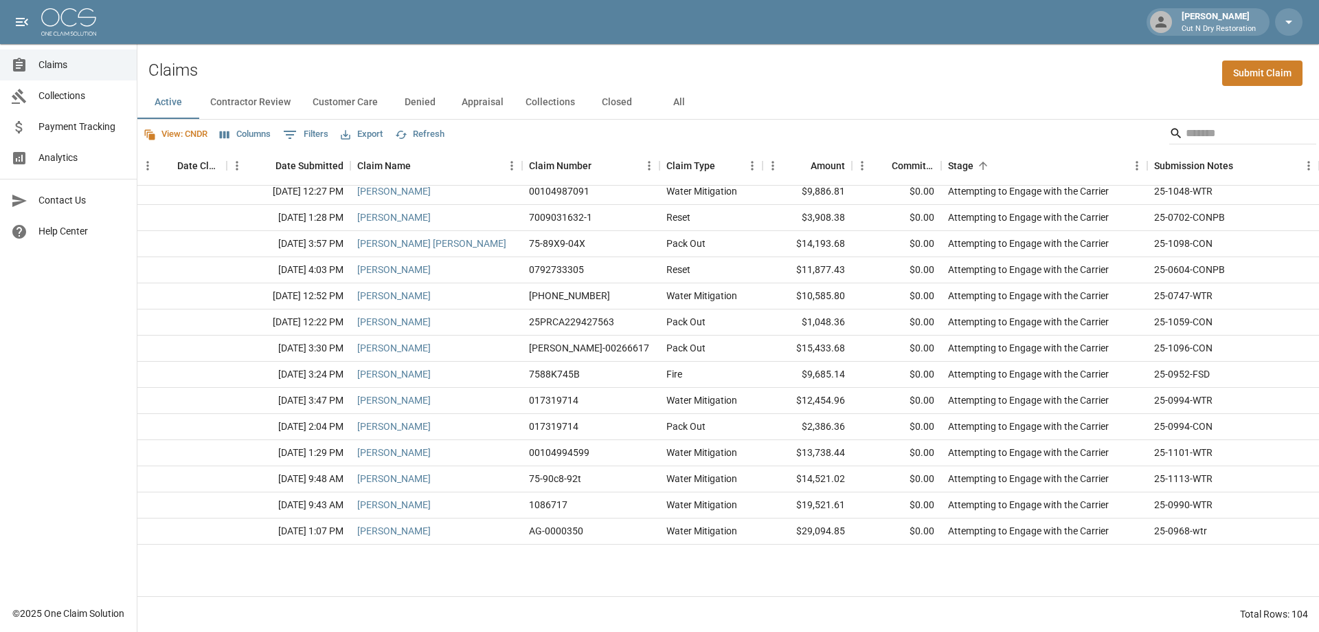
scroll to position [0, 0]
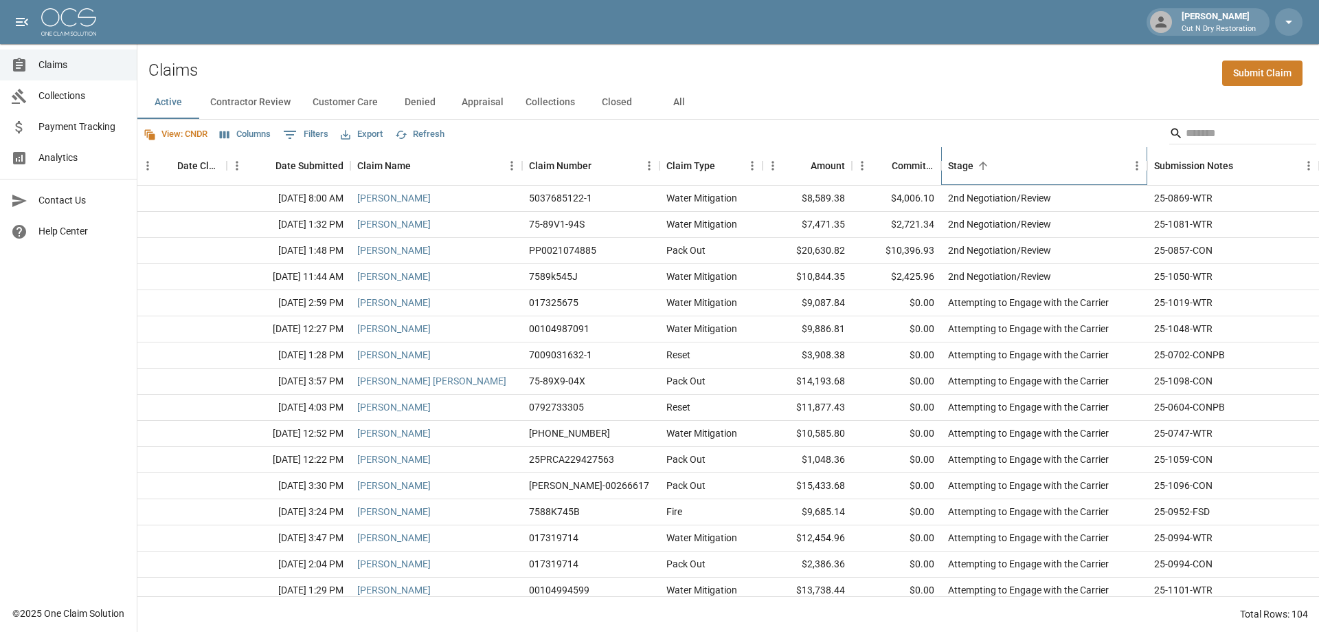
click at [995, 167] on div "Stage" at bounding box center [1037, 165] width 179 height 38
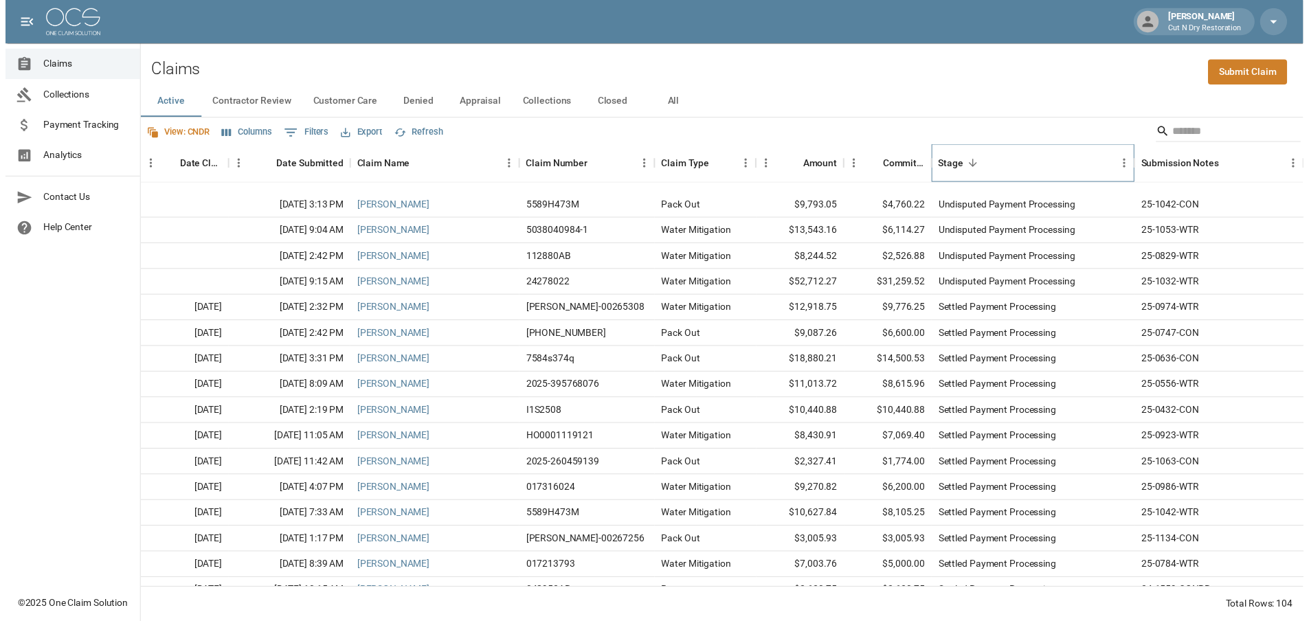
scroll to position [137, 0]
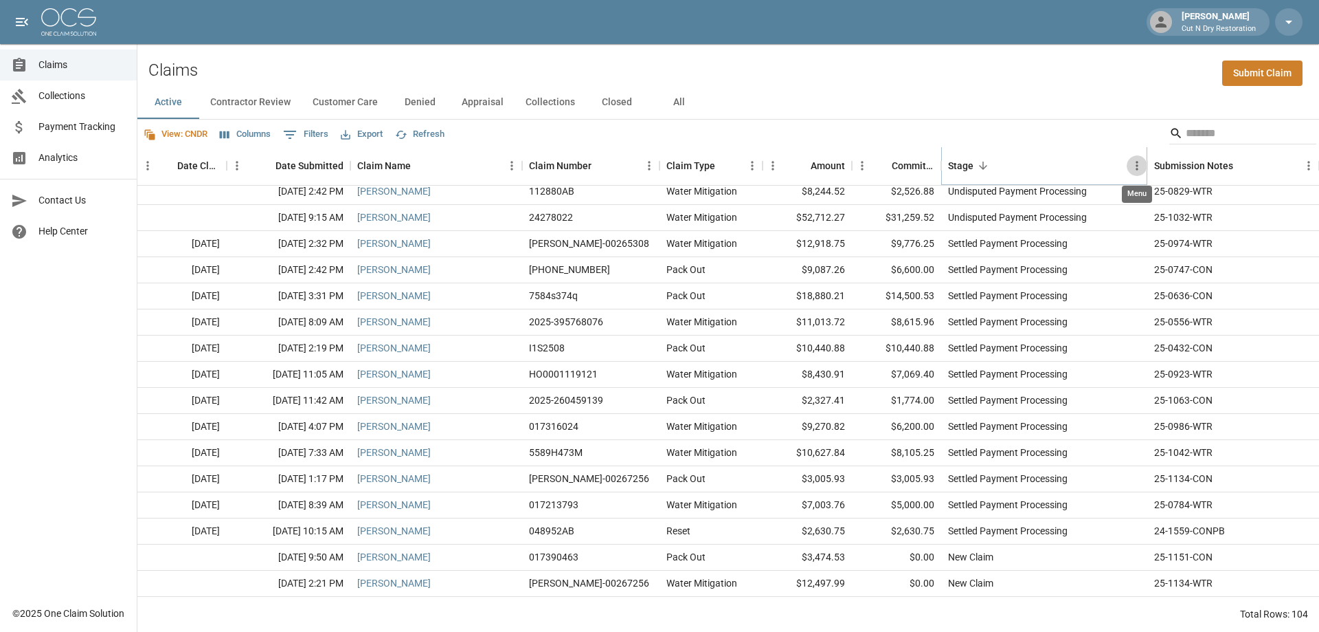
click at [1139, 166] on icon "Menu" at bounding box center [1138, 166] width 14 height 14
click at [646, 166] on icon "Menu" at bounding box center [650, 166] width 14 height 14
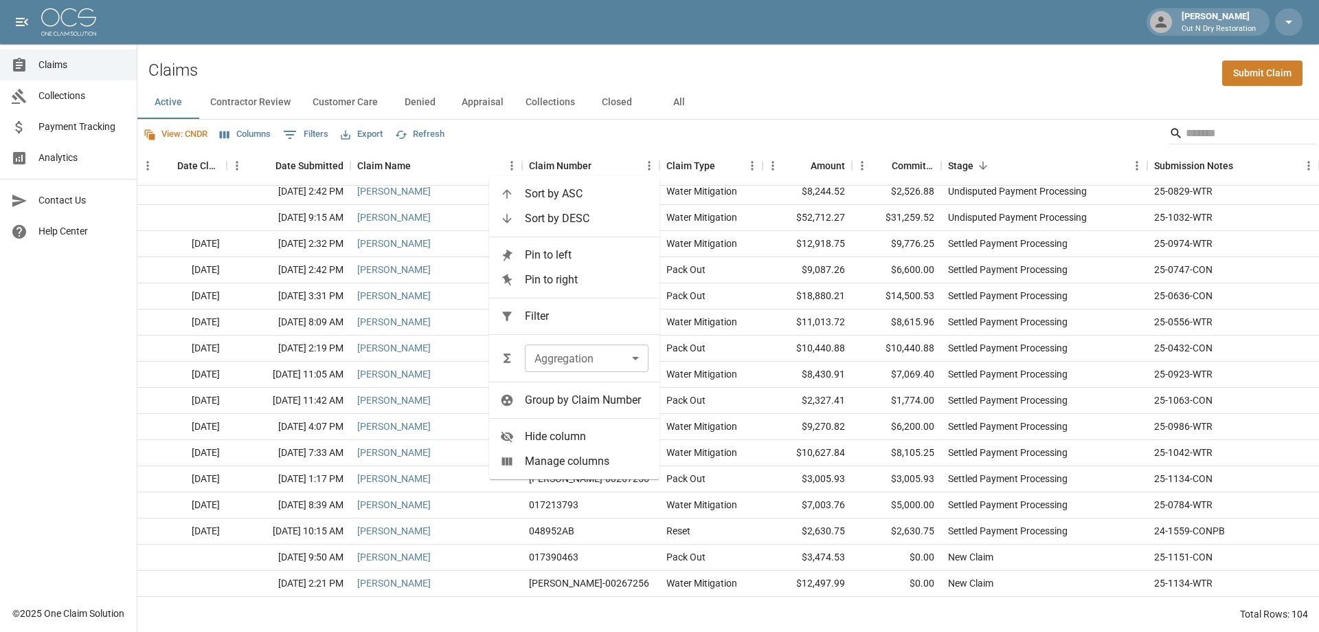
click at [567, 442] on span "Hide column" at bounding box center [587, 436] width 124 height 16
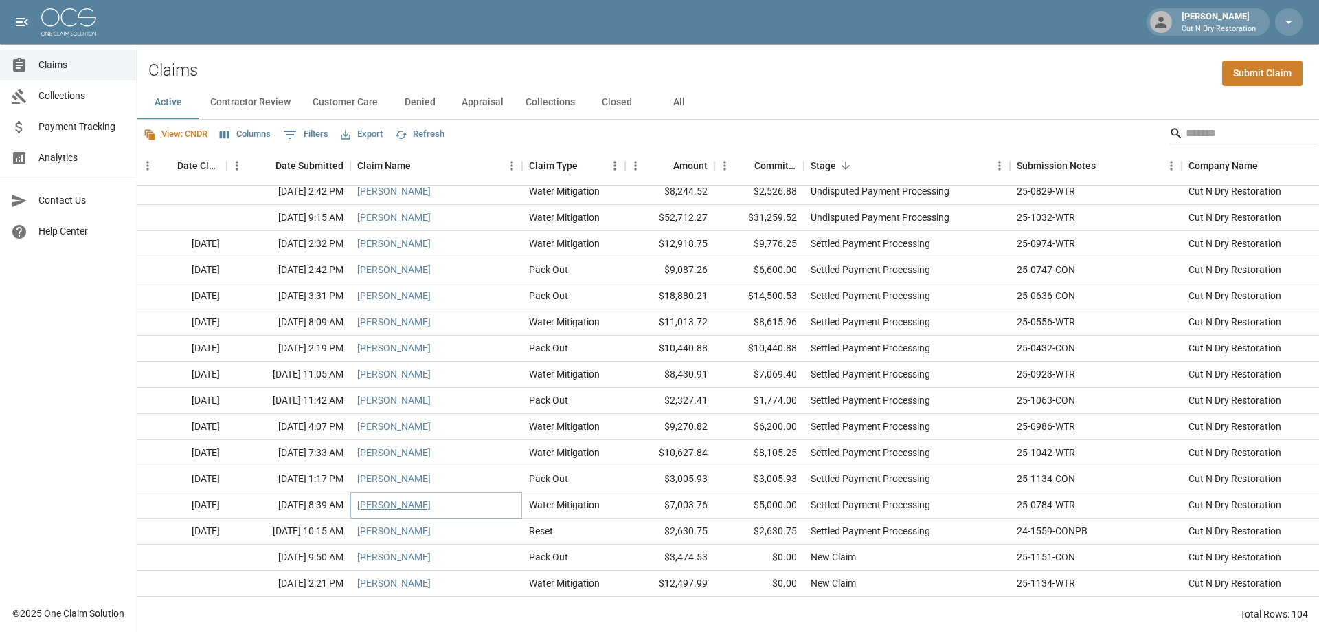
click at [386, 506] on link "[PERSON_NAME]" at bounding box center [394, 505] width 74 height 14
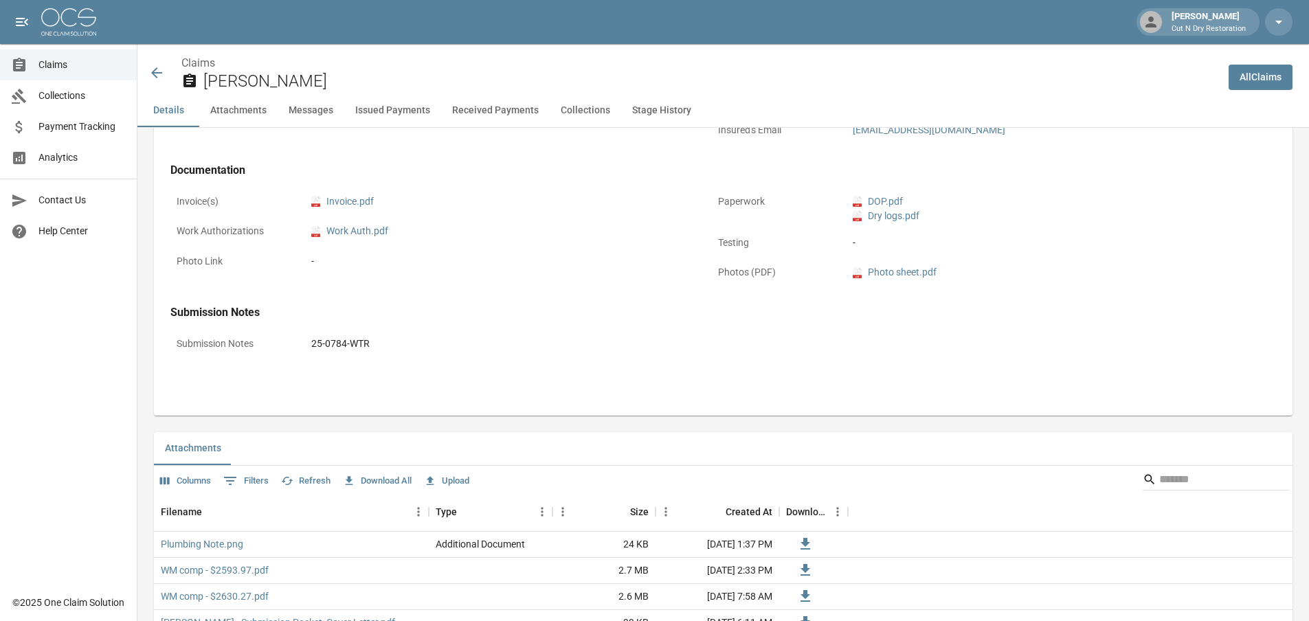
scroll to position [137, 0]
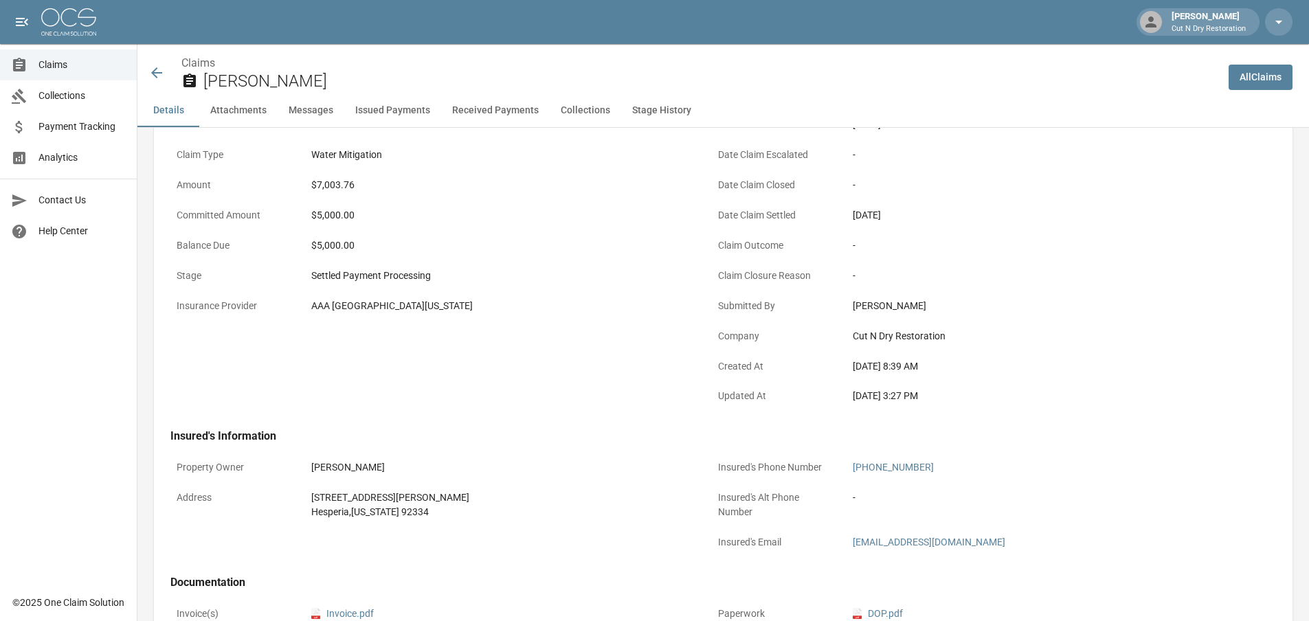
click at [158, 69] on icon at bounding box center [156, 73] width 16 height 16
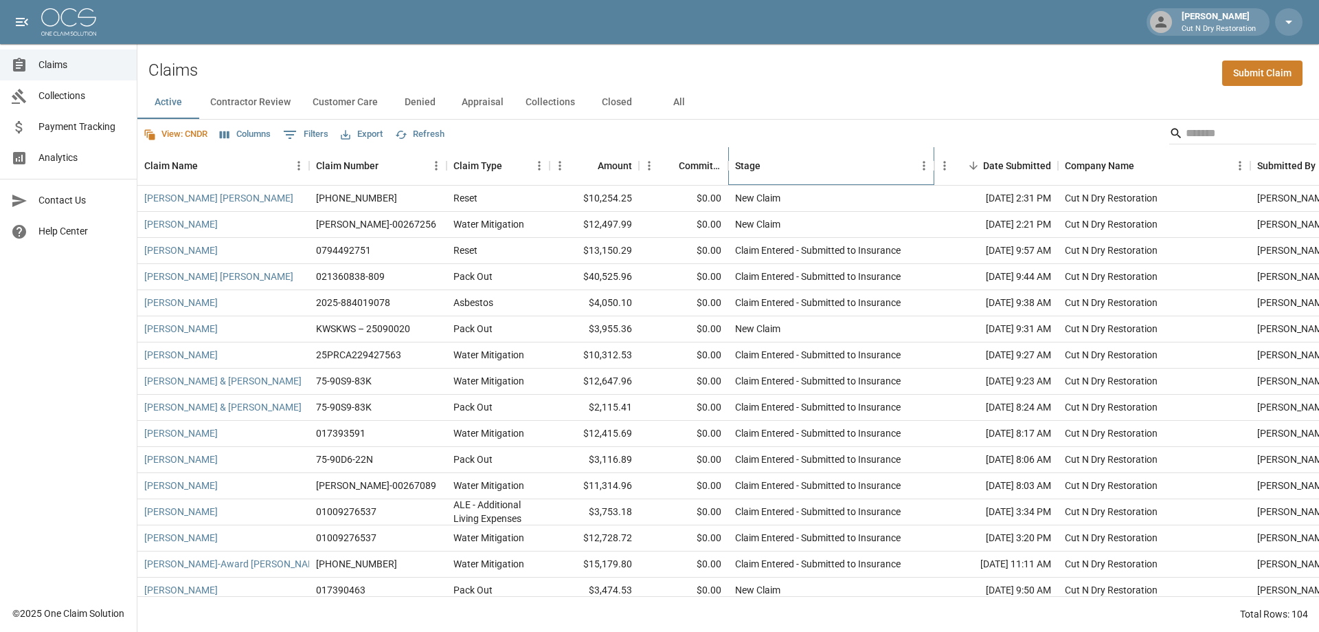
click at [834, 170] on div "Stage" at bounding box center [824, 165] width 179 height 38
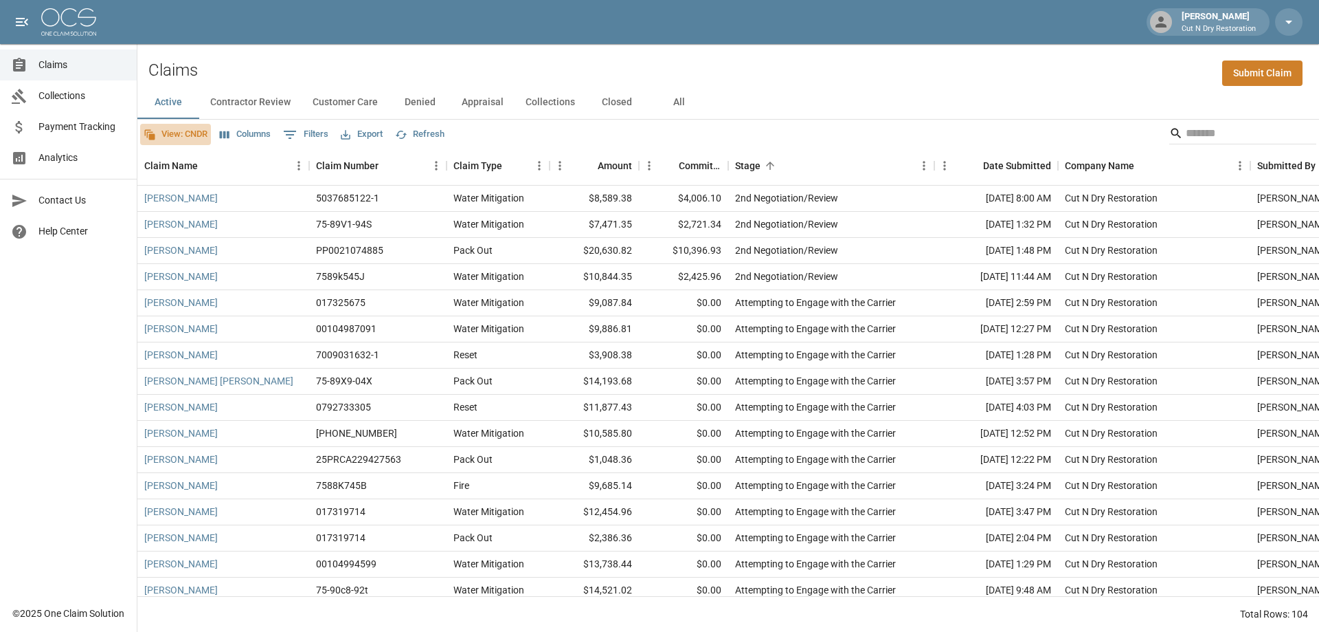
click at [196, 132] on button "View: CNDR" at bounding box center [175, 134] width 71 height 21
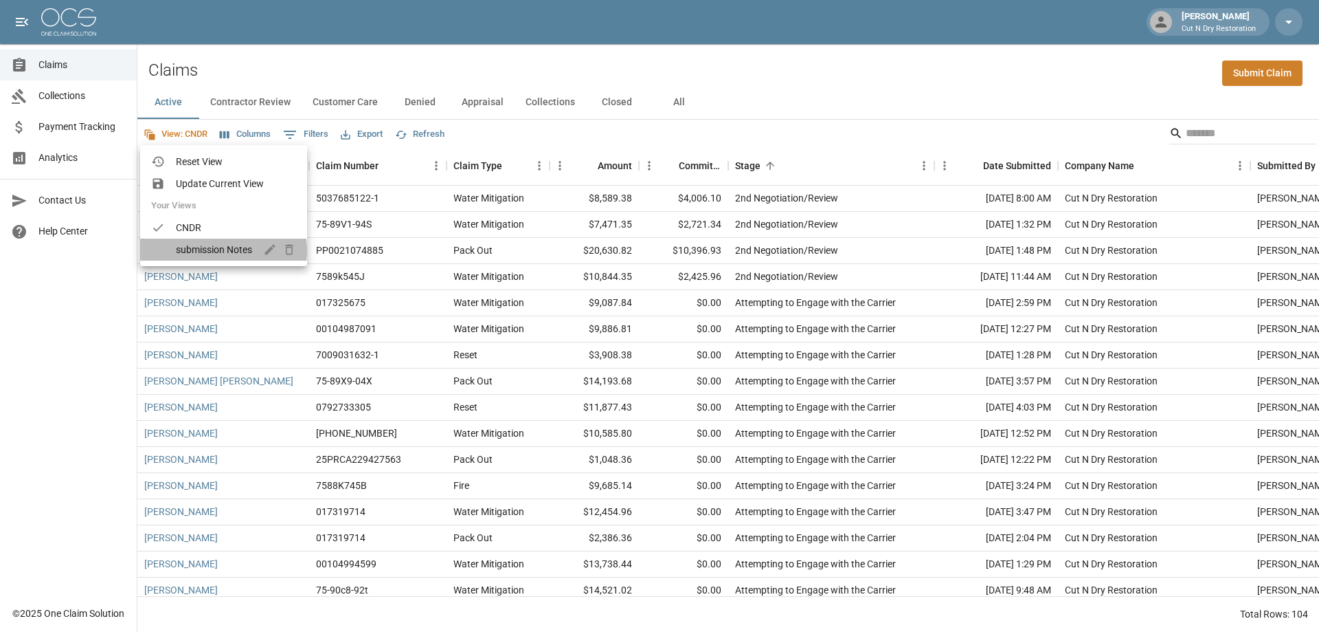
click at [206, 251] on span "submission Notes" at bounding box center [214, 250] width 76 height 14
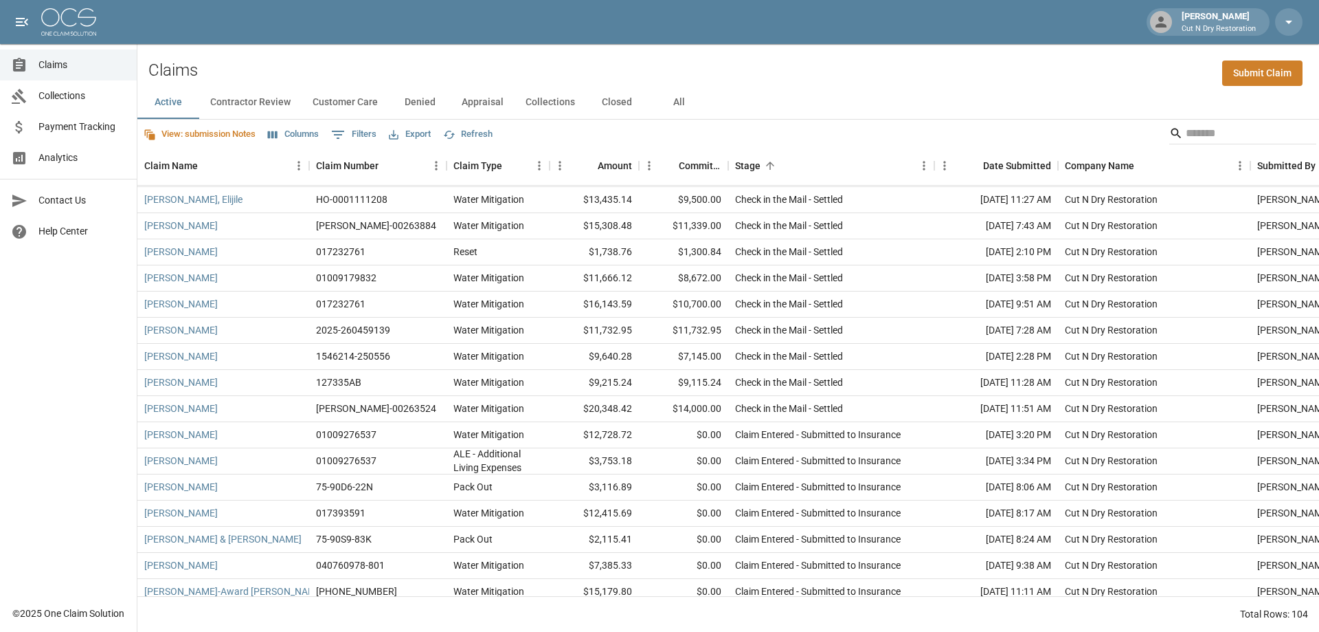
scroll to position [687, 0]
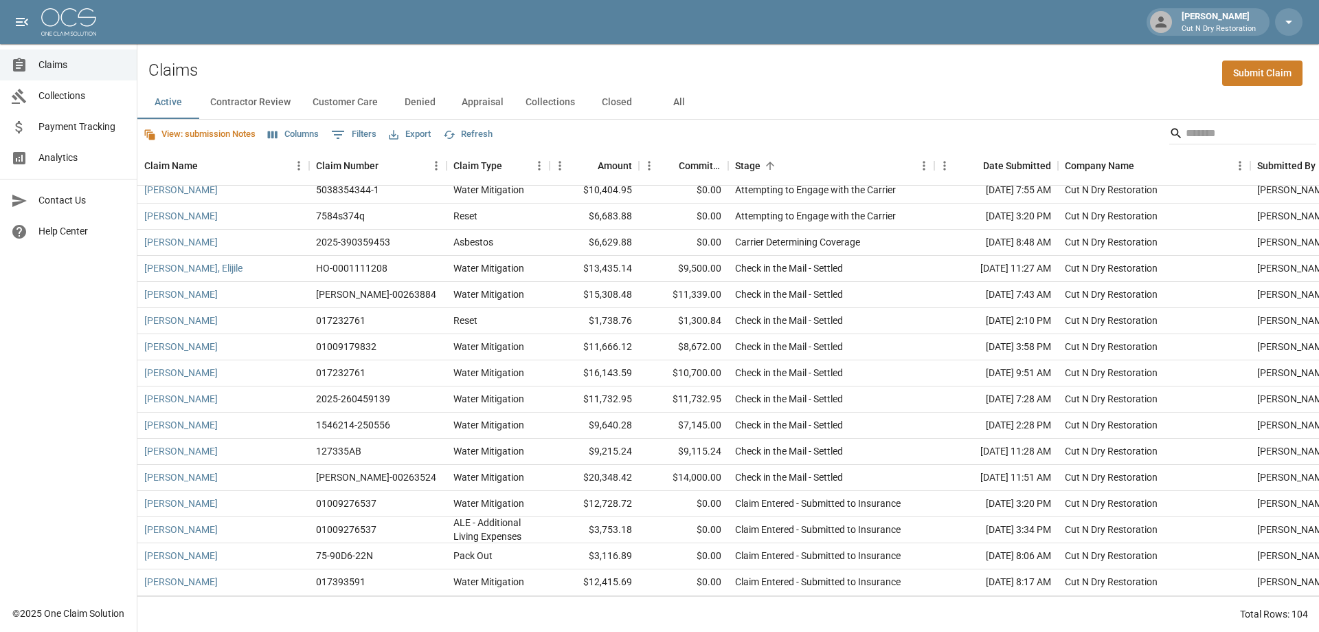
click at [218, 135] on button "View: submission Notes" at bounding box center [199, 134] width 119 height 21
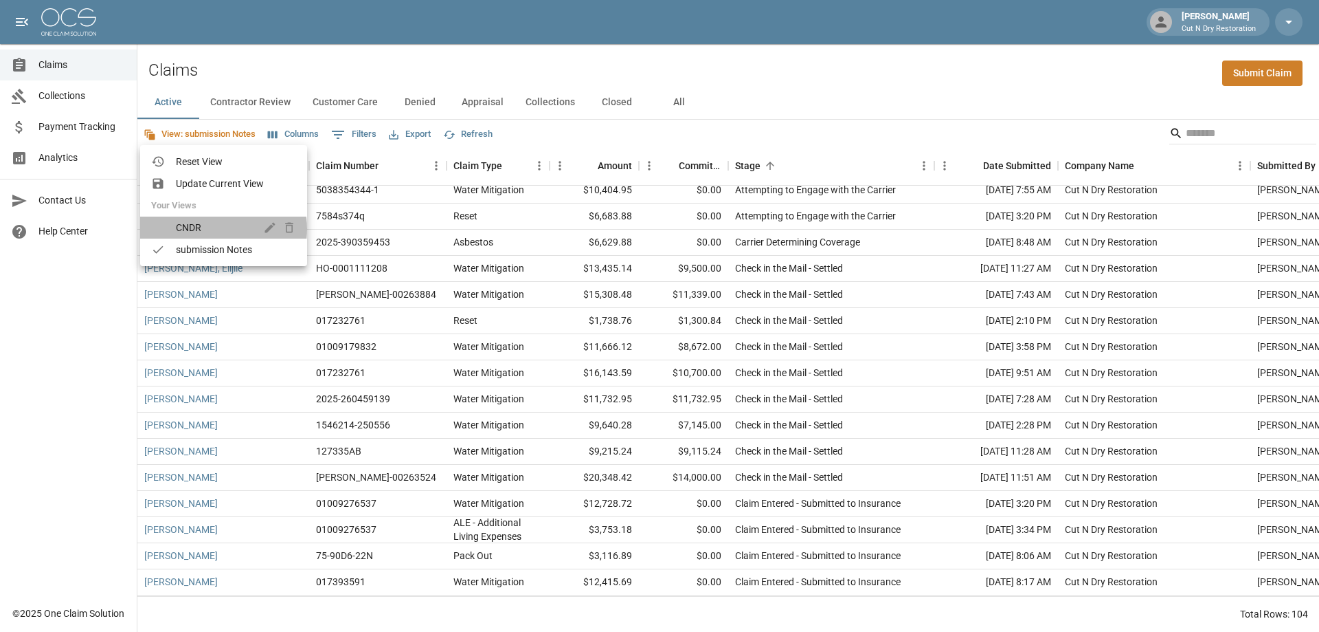
click at [202, 229] on span "CNDR" at bounding box center [214, 228] width 76 height 14
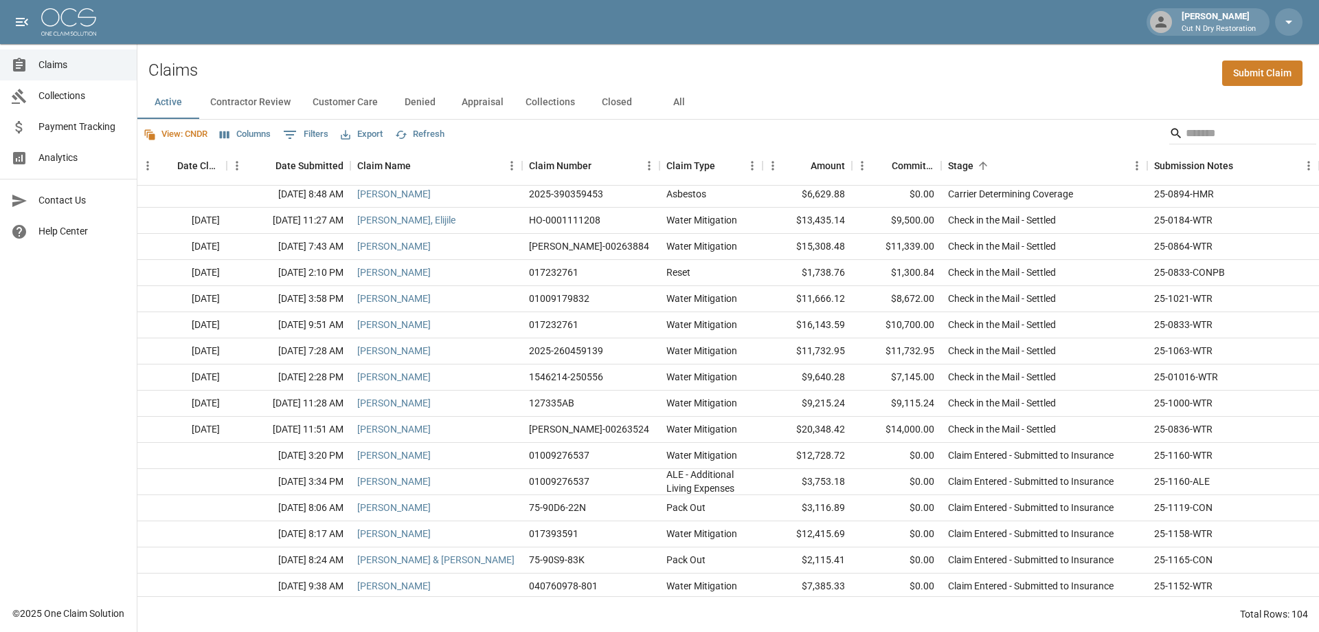
scroll to position [598, 0]
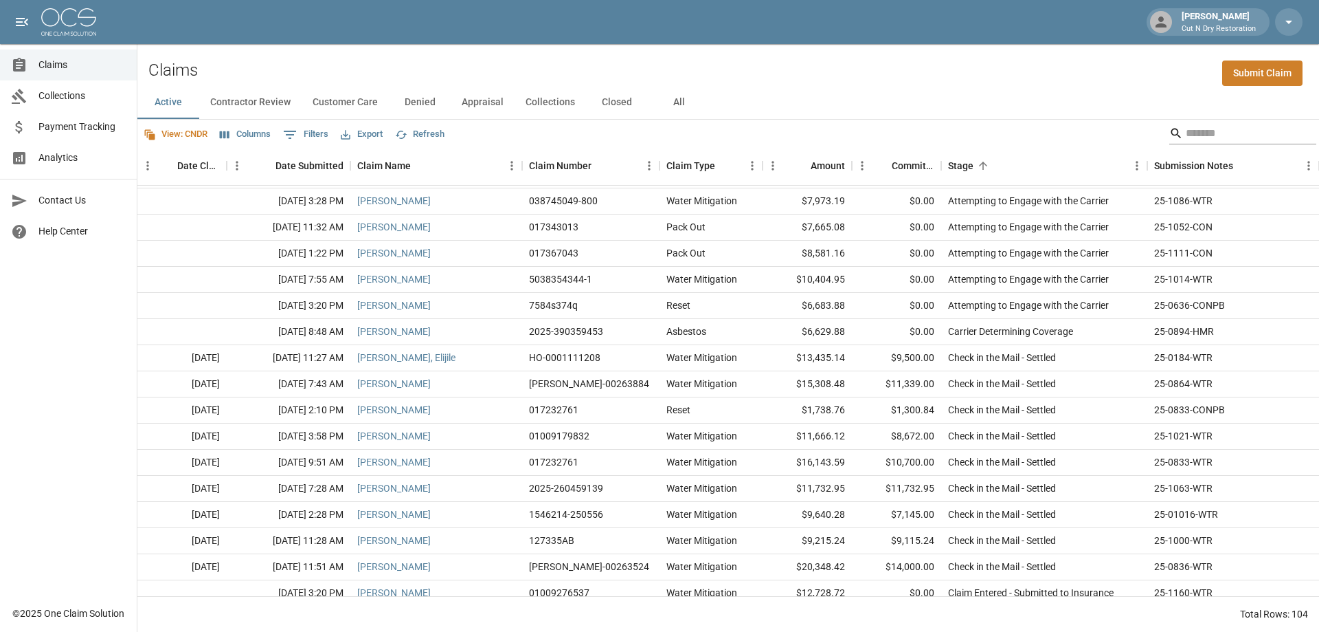
click at [1186, 136] on input "Search" at bounding box center [1241, 133] width 110 height 22
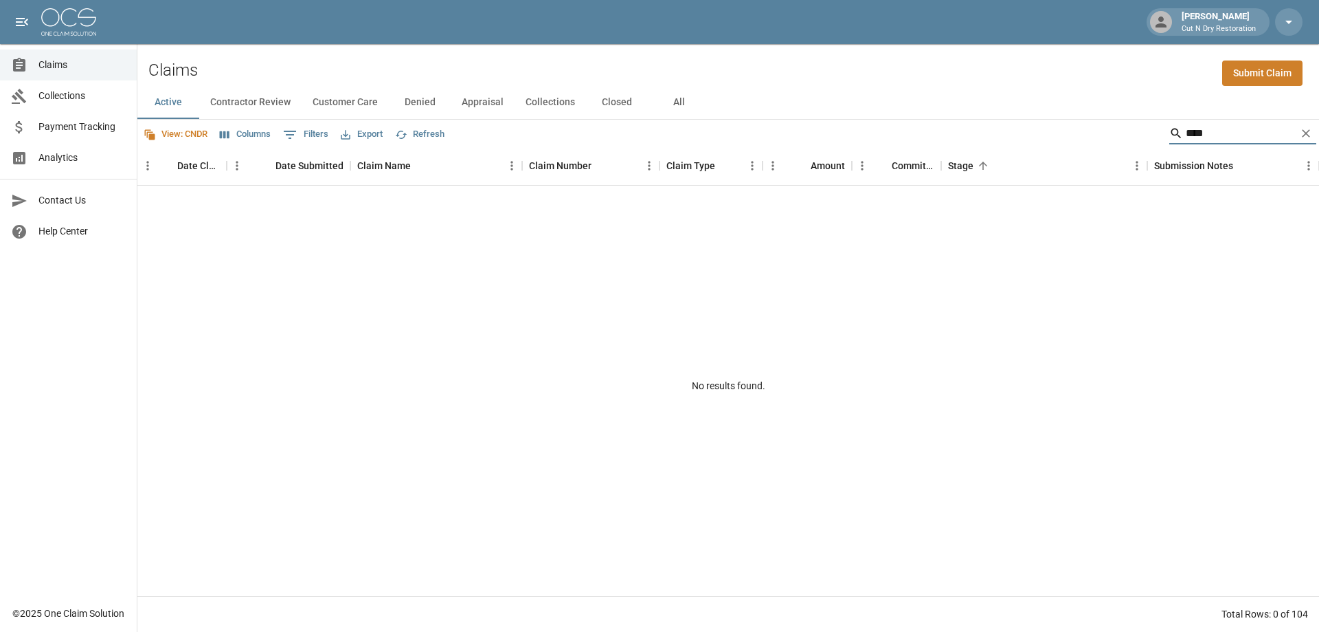
scroll to position [0, 0]
type input "*****"
click at [679, 102] on button "All" at bounding box center [679, 102] width 62 height 33
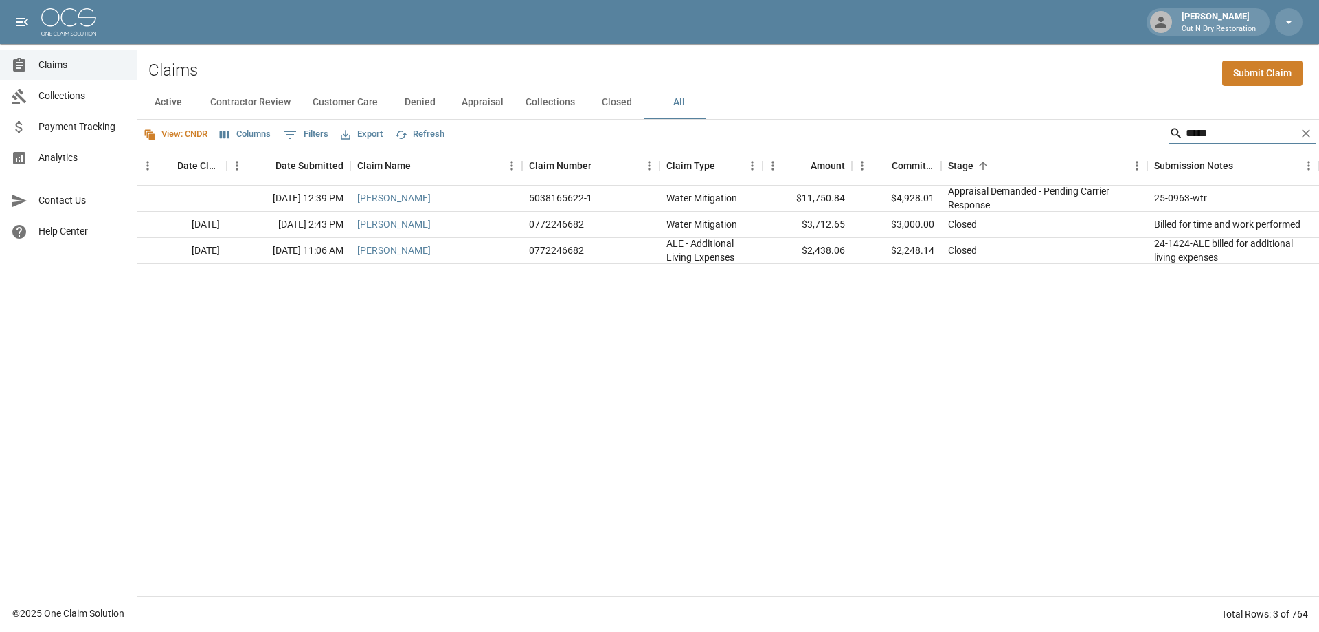
drag, startPoint x: 1233, startPoint y: 134, endPoint x: 1118, endPoint y: 134, distance: 114.8
click at [1118, 134] on div "View: CNDR Columns 0 Filters Export Refresh *****" at bounding box center [728, 133] width 1182 height 27
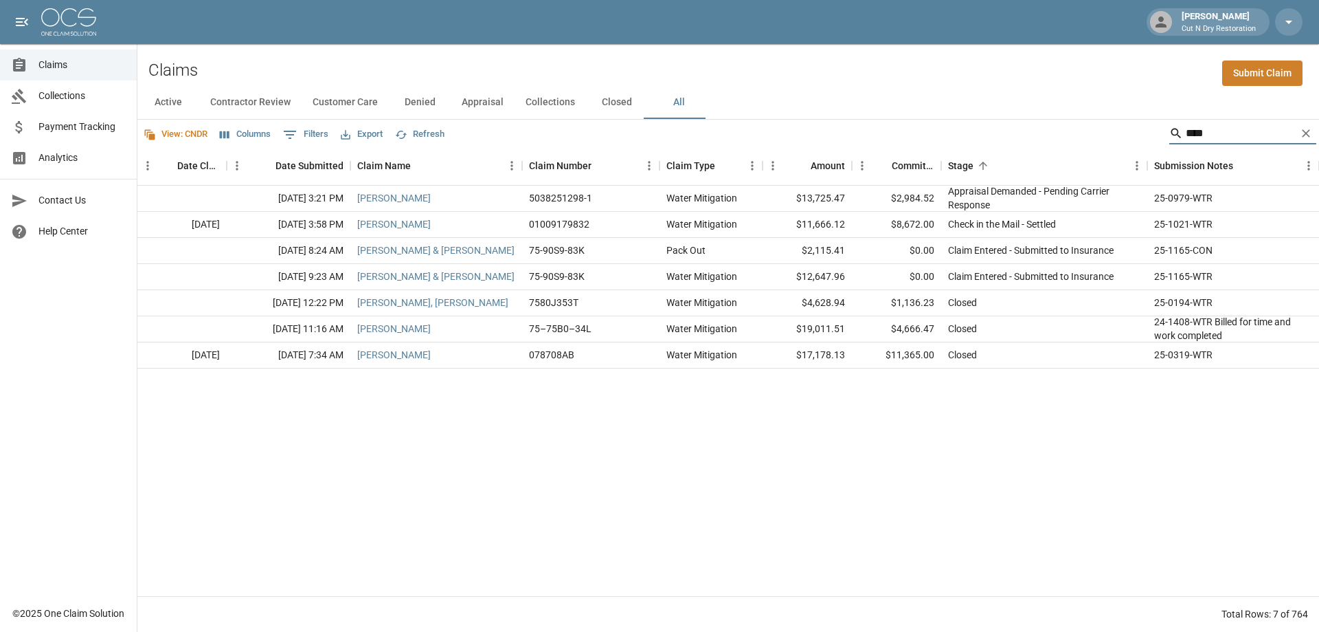
drag, startPoint x: 1220, startPoint y: 133, endPoint x: 1135, endPoint y: 137, distance: 84.6
click at [1135, 137] on div "View: CNDR Columns 0 Filters Export Refresh ****" at bounding box center [728, 133] width 1182 height 27
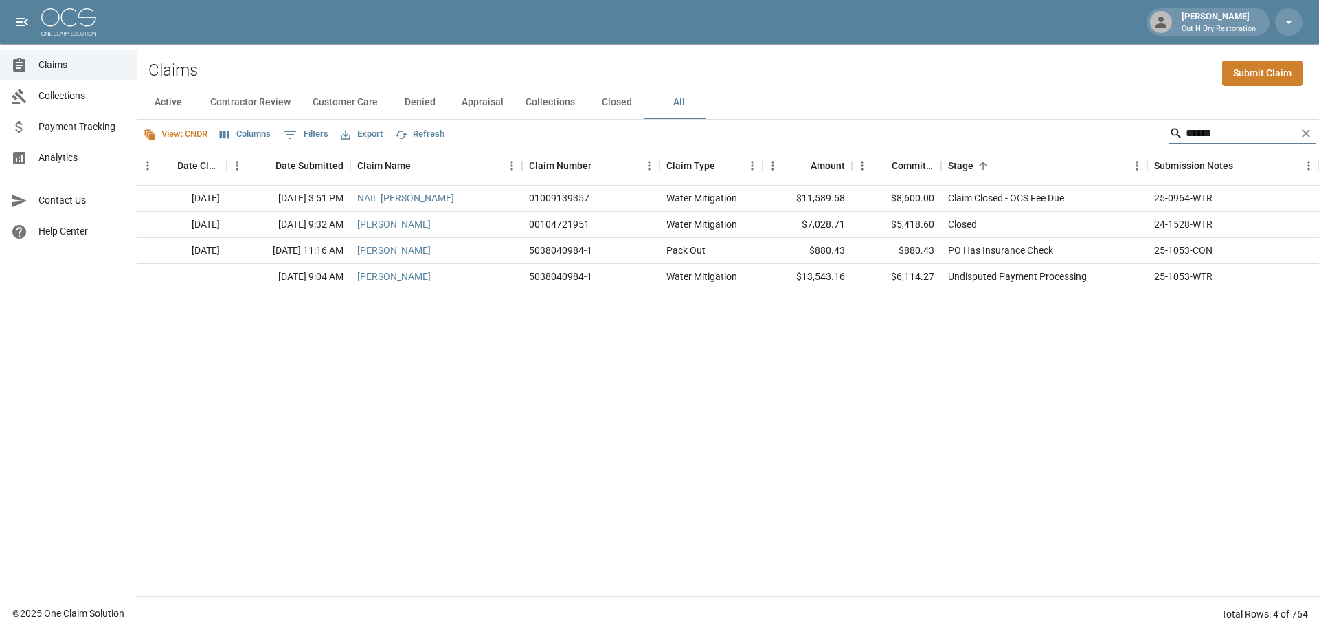
type input "*****"
drag, startPoint x: 1256, startPoint y: 131, endPoint x: 1097, endPoint y: 135, distance: 159.5
click at [1099, 135] on div "View: CNDR Columns 0 Filters Export Refresh *****" at bounding box center [728, 133] width 1182 height 27
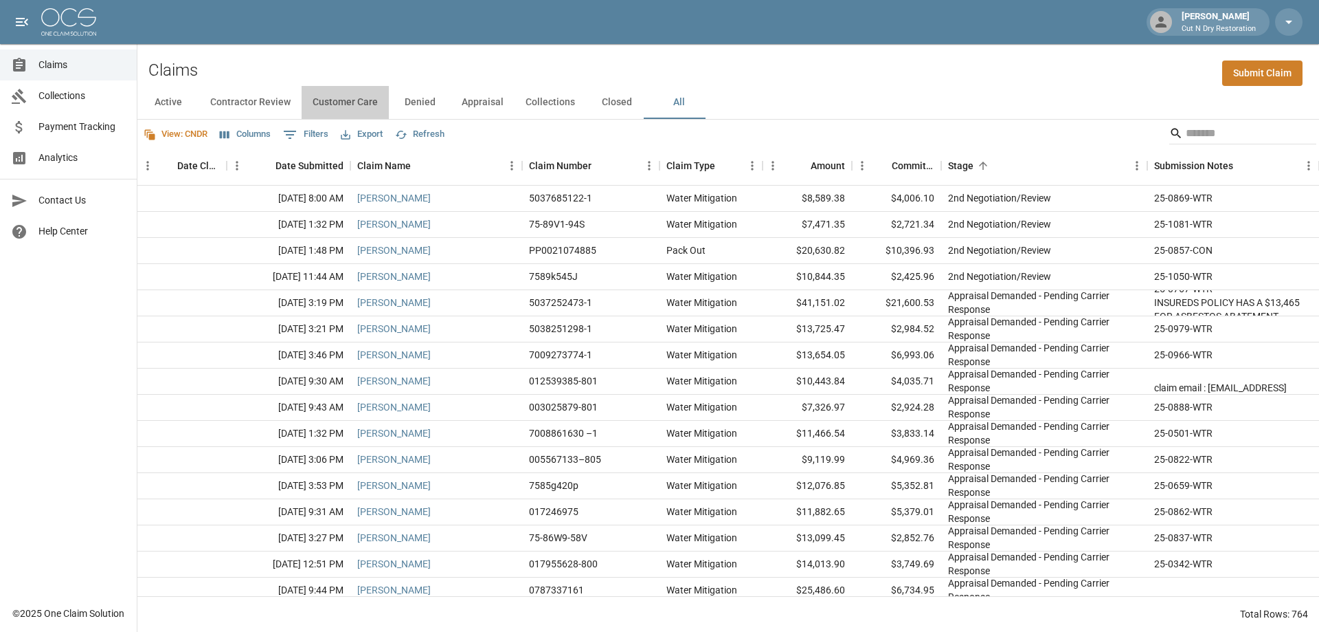
click at [357, 104] on button "Customer Care" at bounding box center [345, 102] width 87 height 33
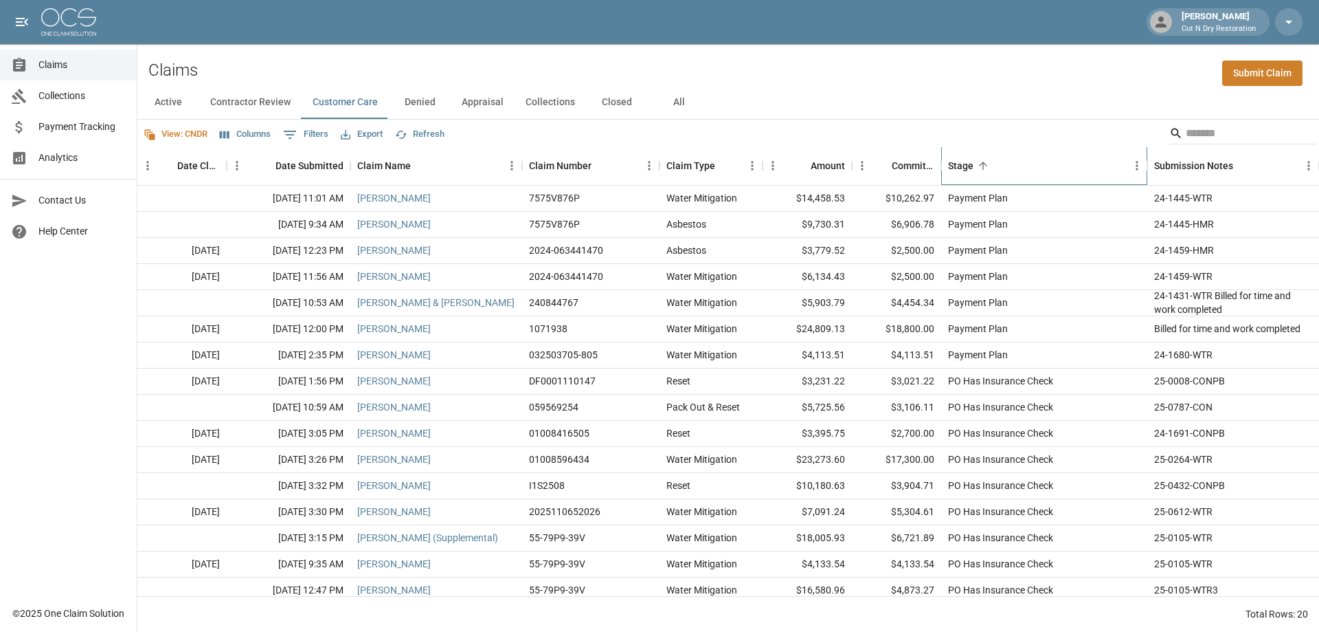
click at [1017, 166] on div "Stage" at bounding box center [1037, 165] width 179 height 38
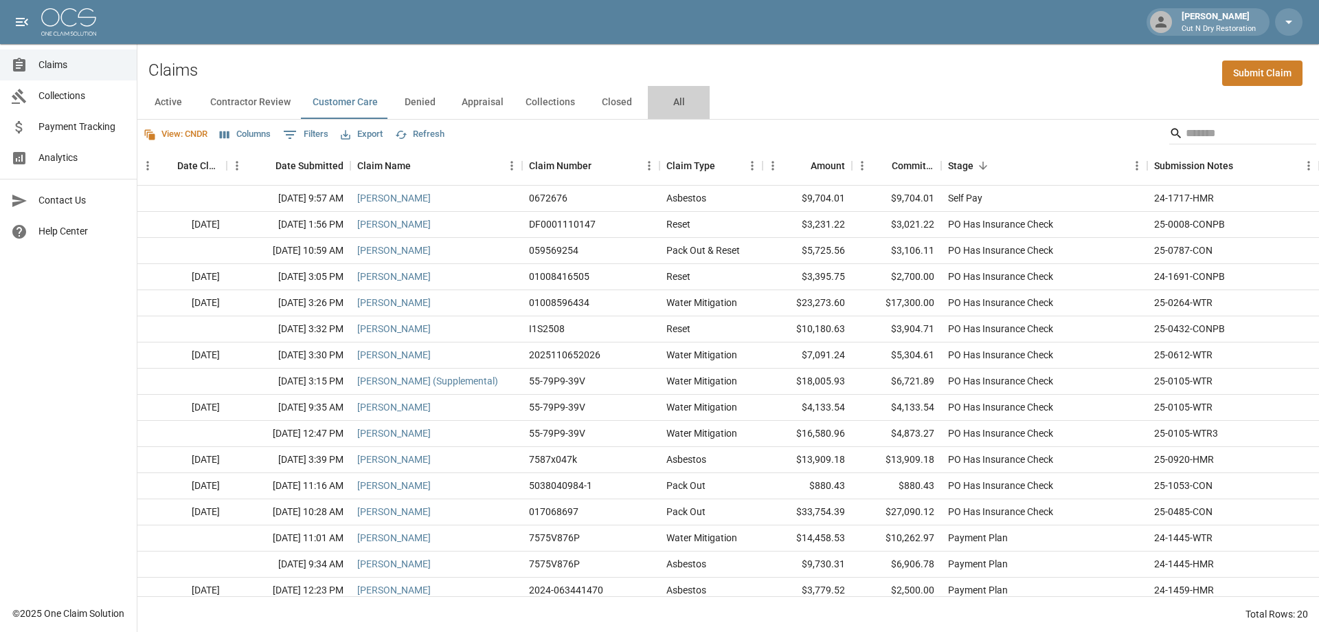
click at [682, 106] on button "All" at bounding box center [679, 102] width 62 height 33
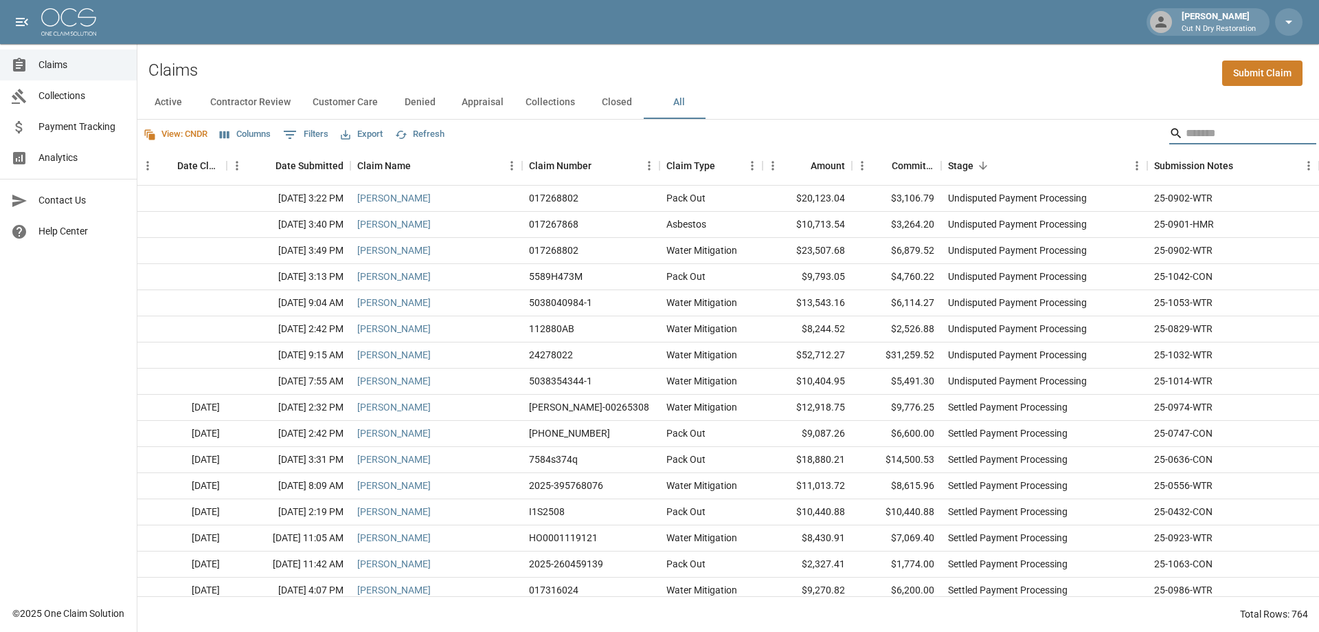
click at [1190, 129] on input "Search" at bounding box center [1241, 133] width 110 height 22
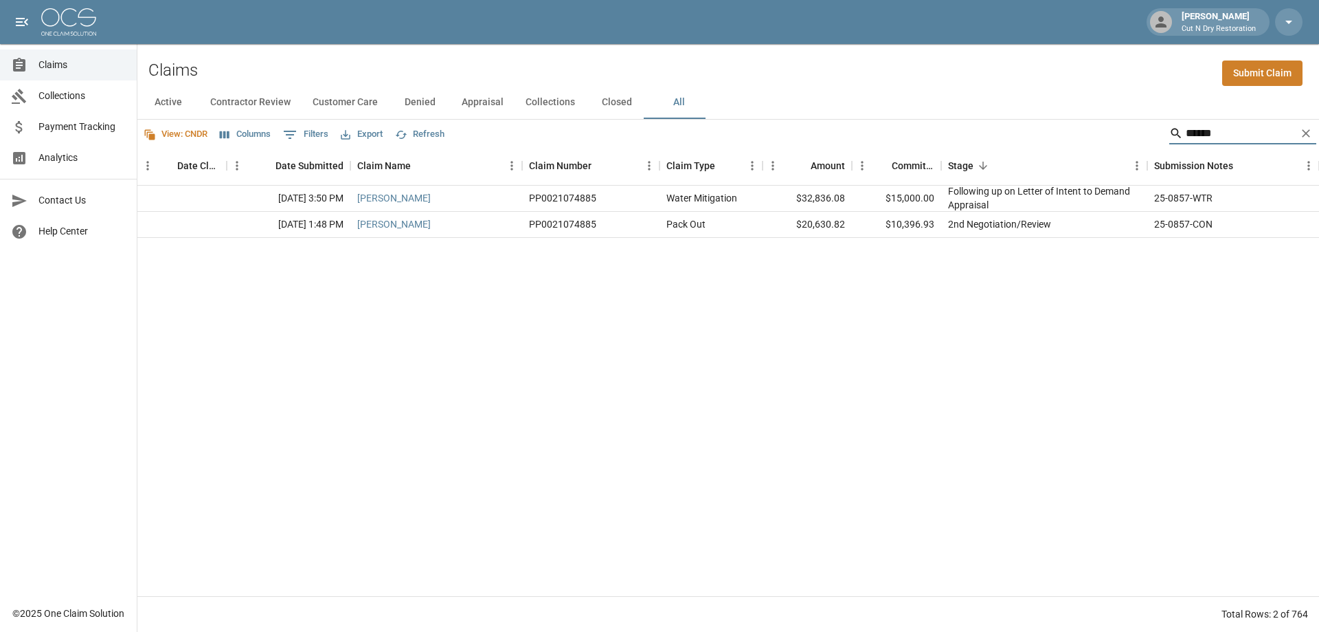
type input "******"
